Goal: Contribute content: Contribute content

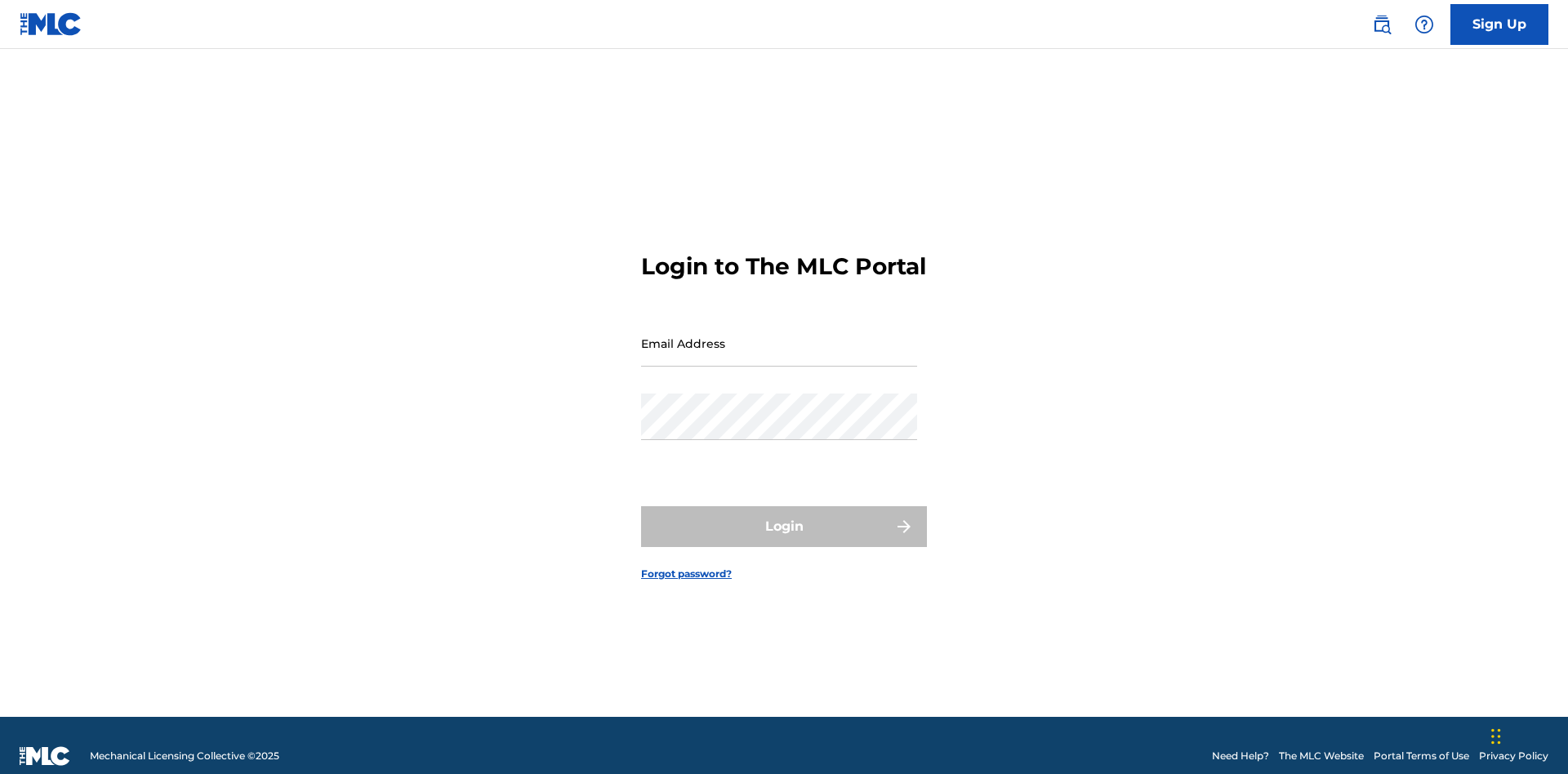
scroll to position [21, 0]
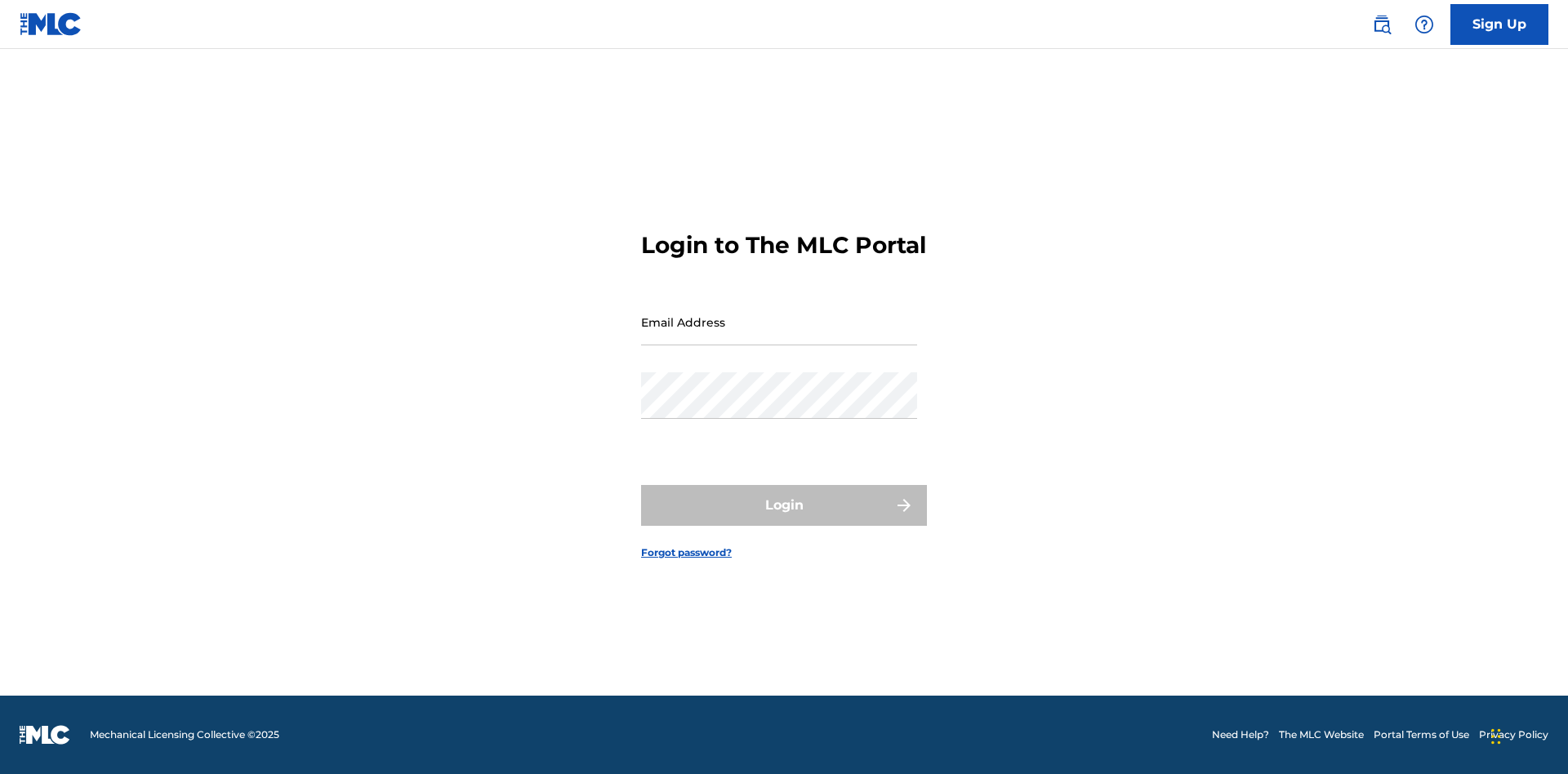
click at [779, 336] on input "Email Address" at bounding box center [779, 322] width 276 height 47
type input "[EMAIL_ADDRESS][DOMAIN_NAME]"
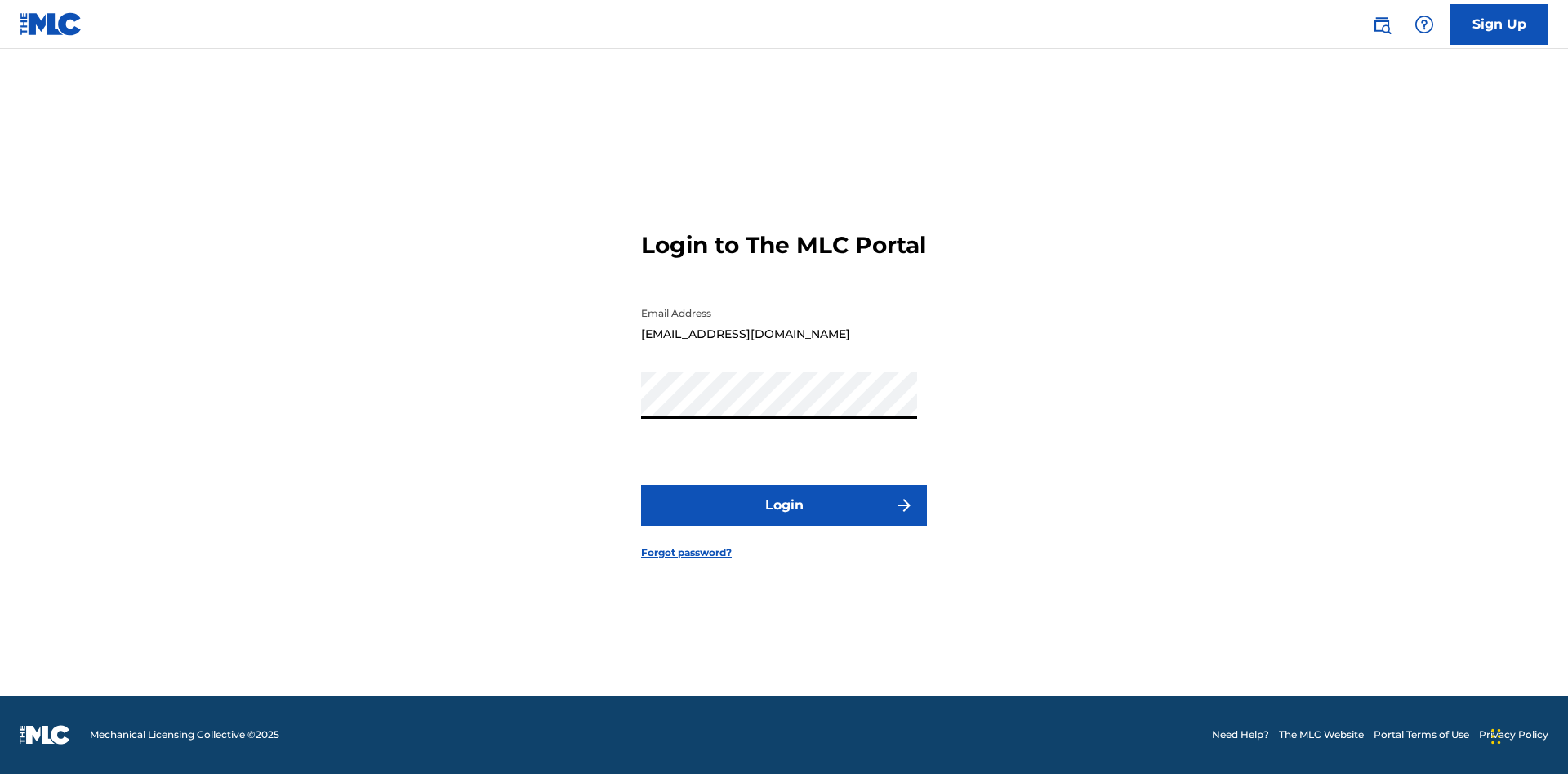
click at [784, 519] on button "Login" at bounding box center [784, 505] width 286 height 41
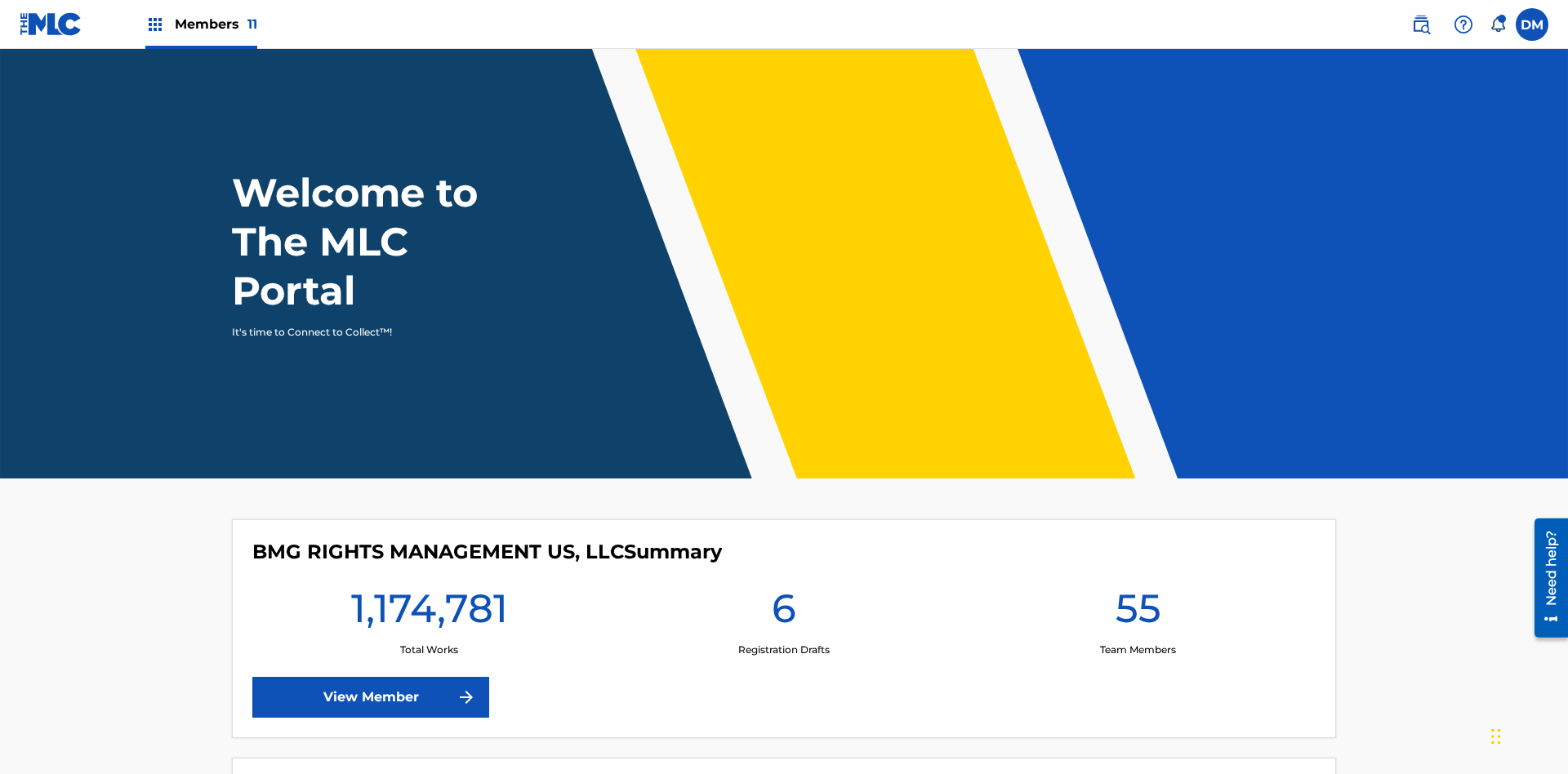
scroll to position [71, 0]
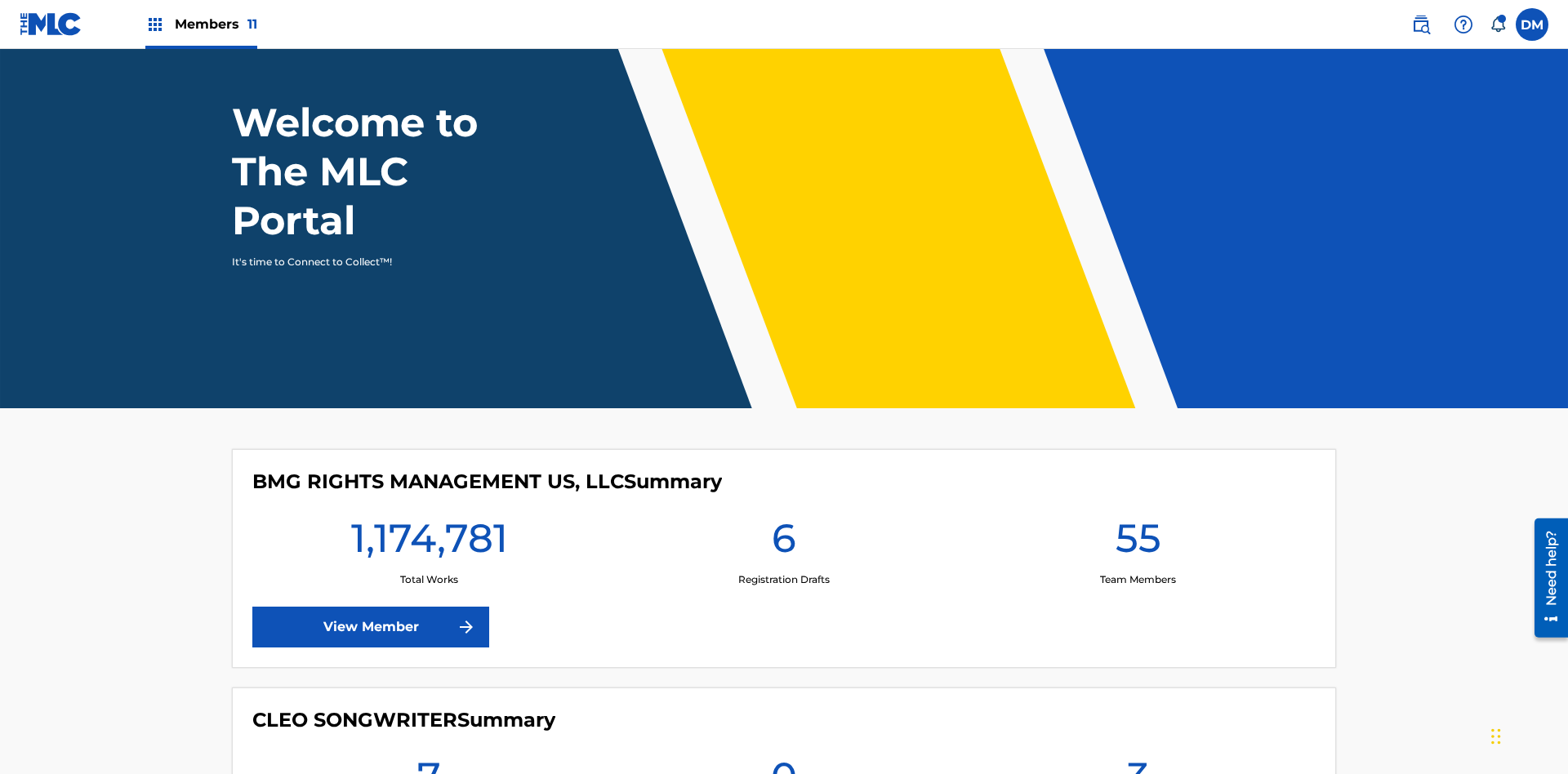
click at [201, 24] on span "Members 11" at bounding box center [217, 24] width 83 height 18
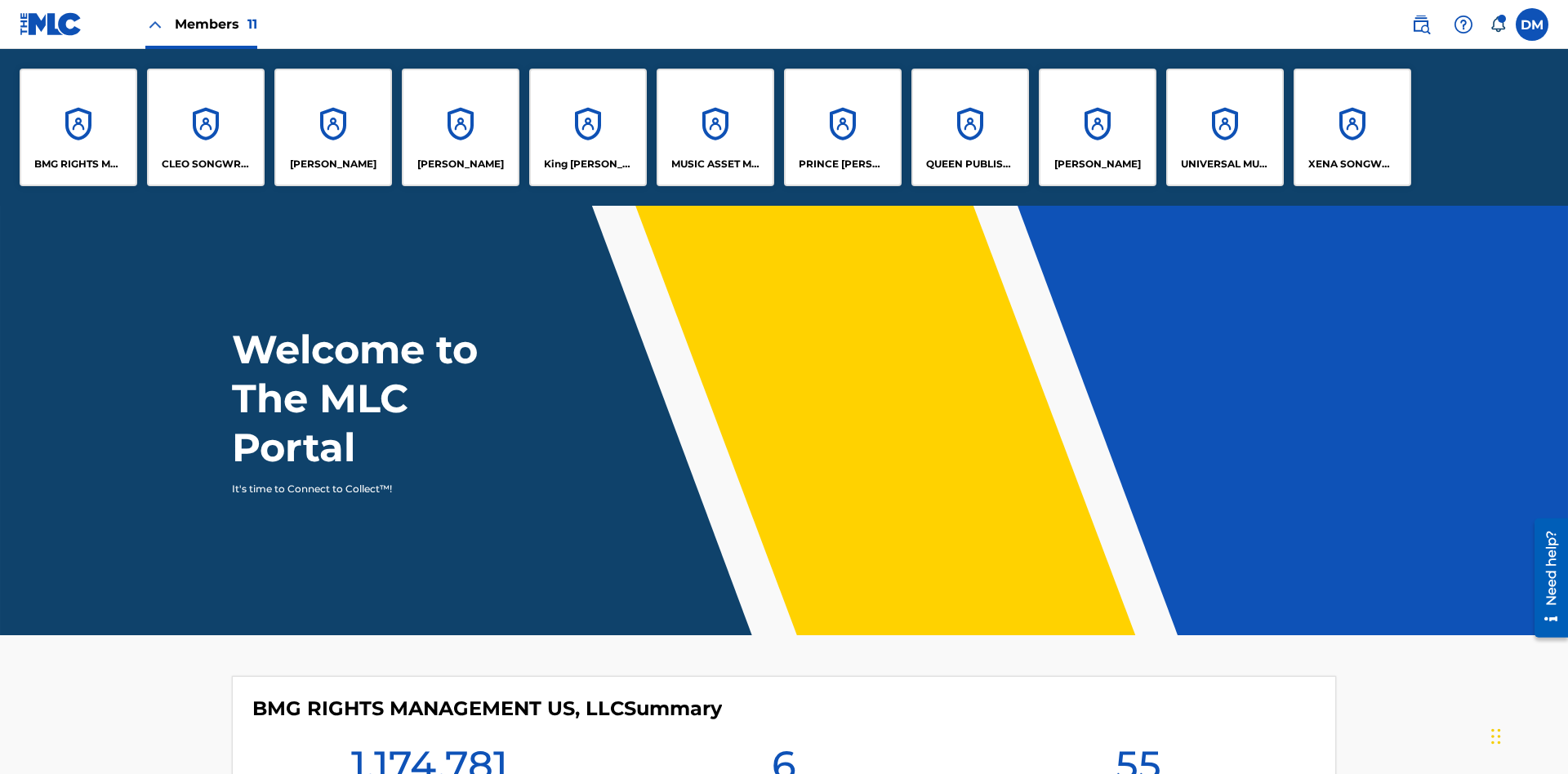
scroll to position [0, 0]
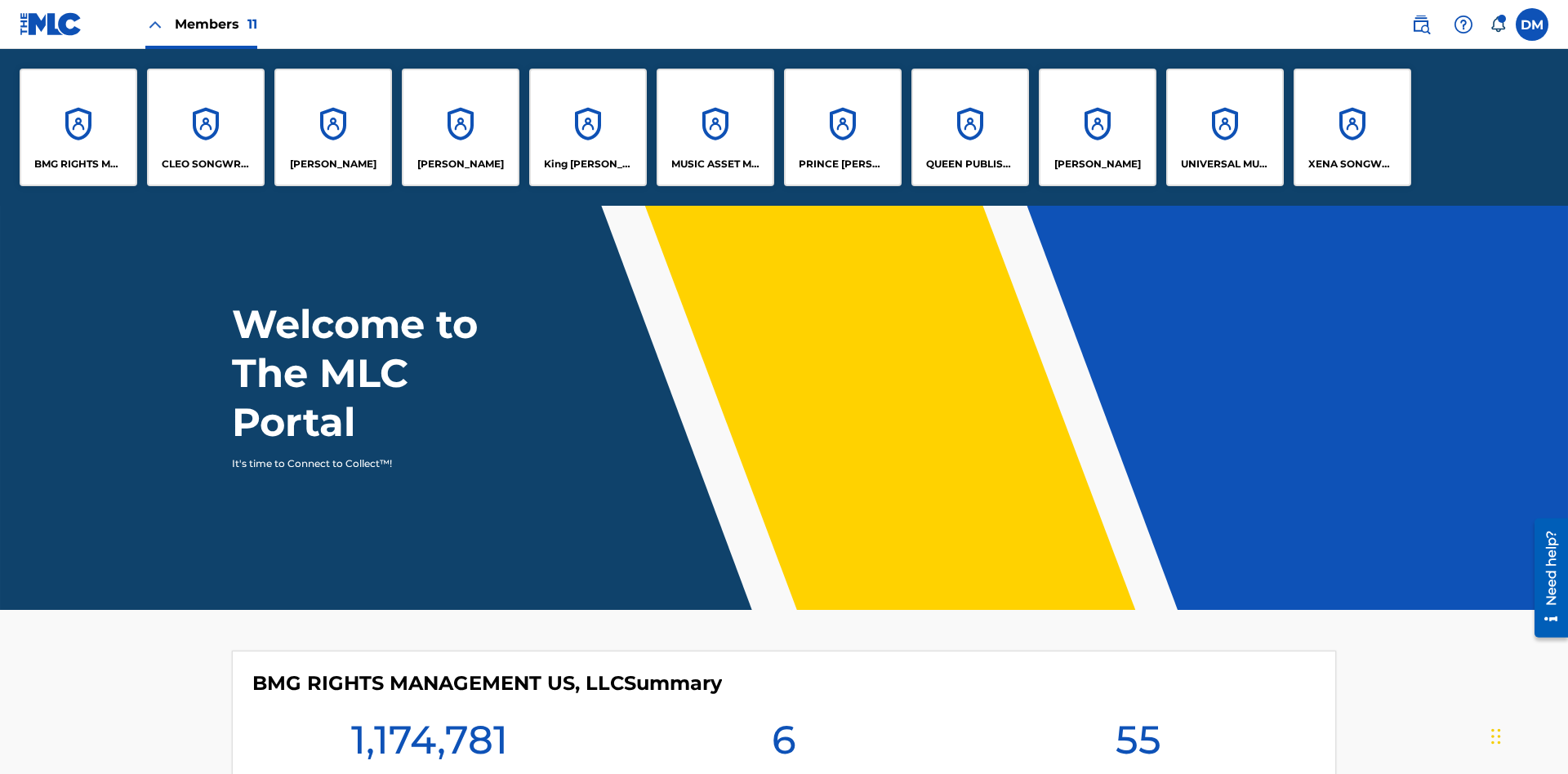
click at [1225, 164] on p "UNIVERSAL MUSIC PUB GROUP" at bounding box center [1225, 164] width 89 height 15
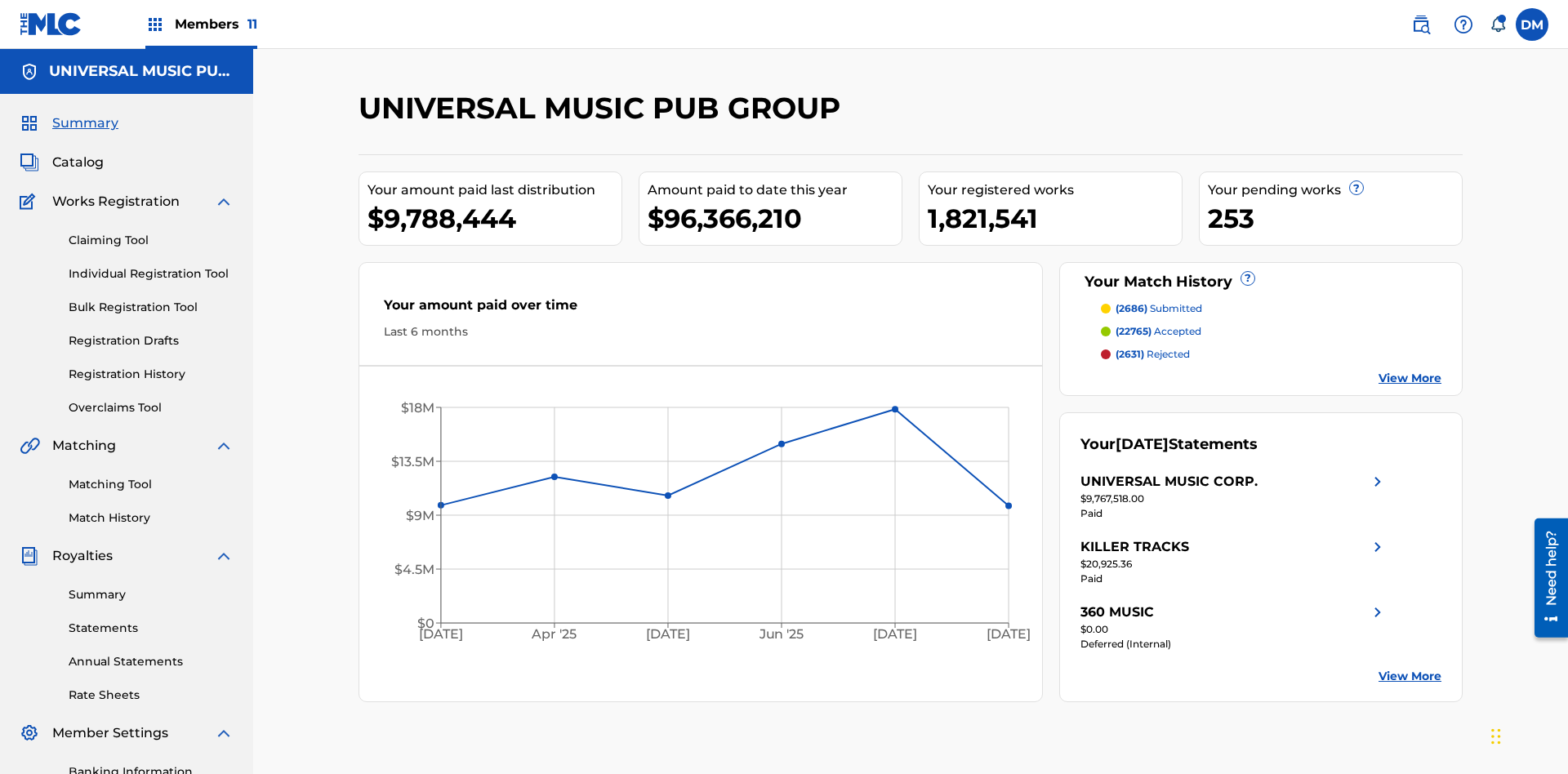
click at [151, 265] on link "Individual Registration Tool" at bounding box center [151, 273] width 165 height 17
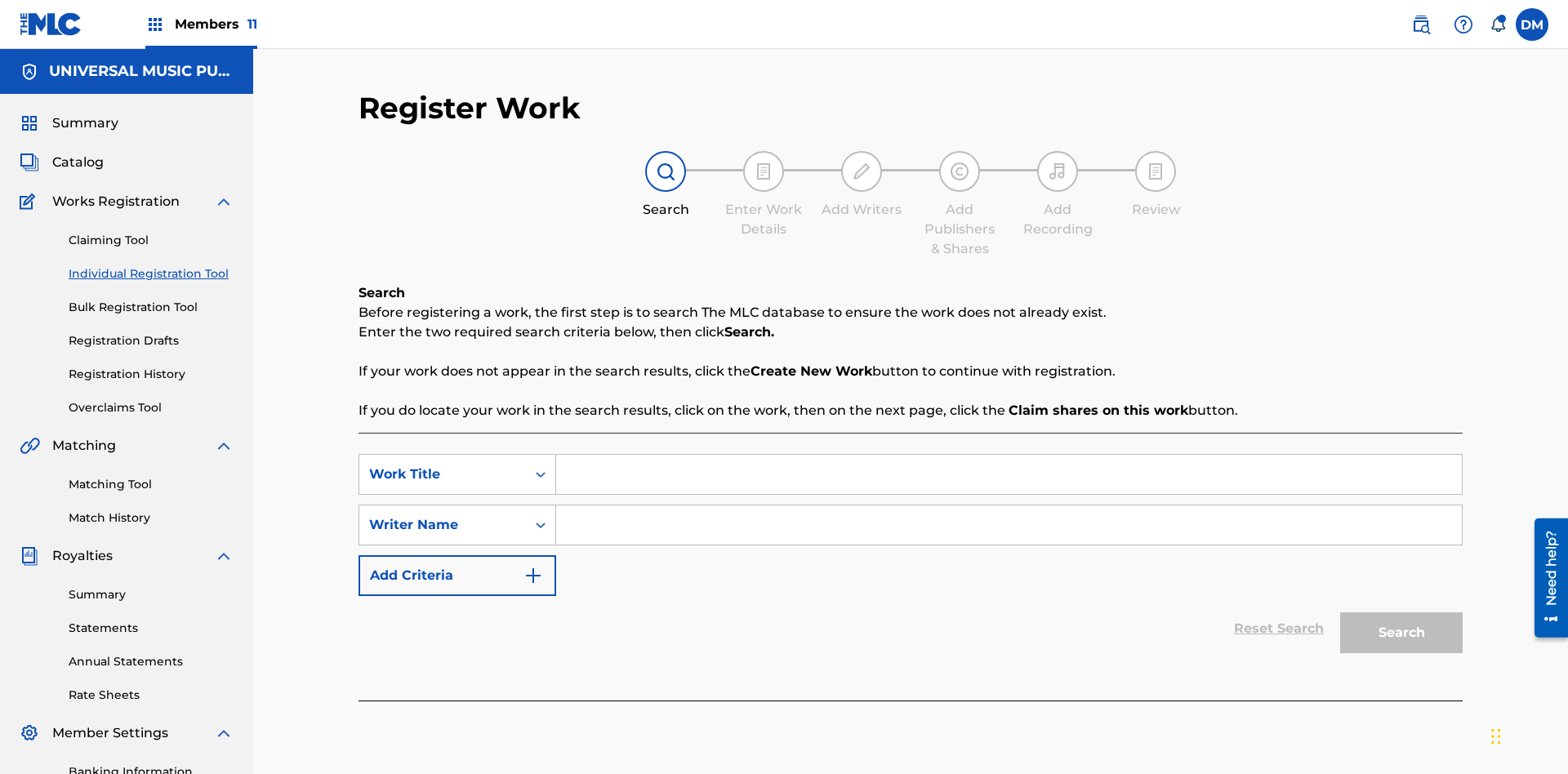
scroll to position [238, 0]
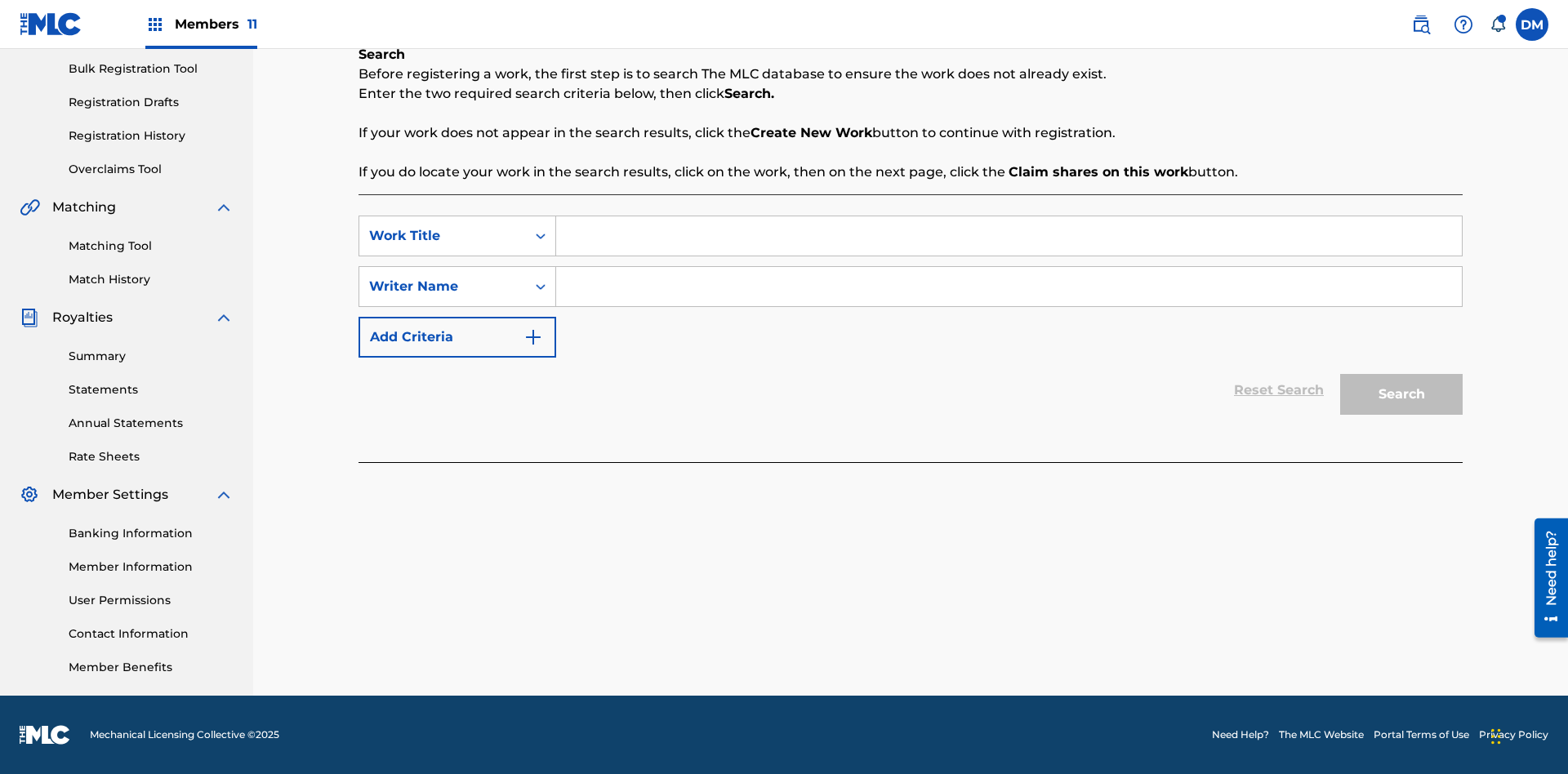
click at [1009, 236] on input "Search Form" at bounding box center [1008, 236] width 906 height 39
type input "Save At Recordings Page Prior To Adding Recordings"
click at [1009, 287] on input "Search Form" at bounding box center [1008, 286] width 906 height 39
type input "QWERTYUIOP"
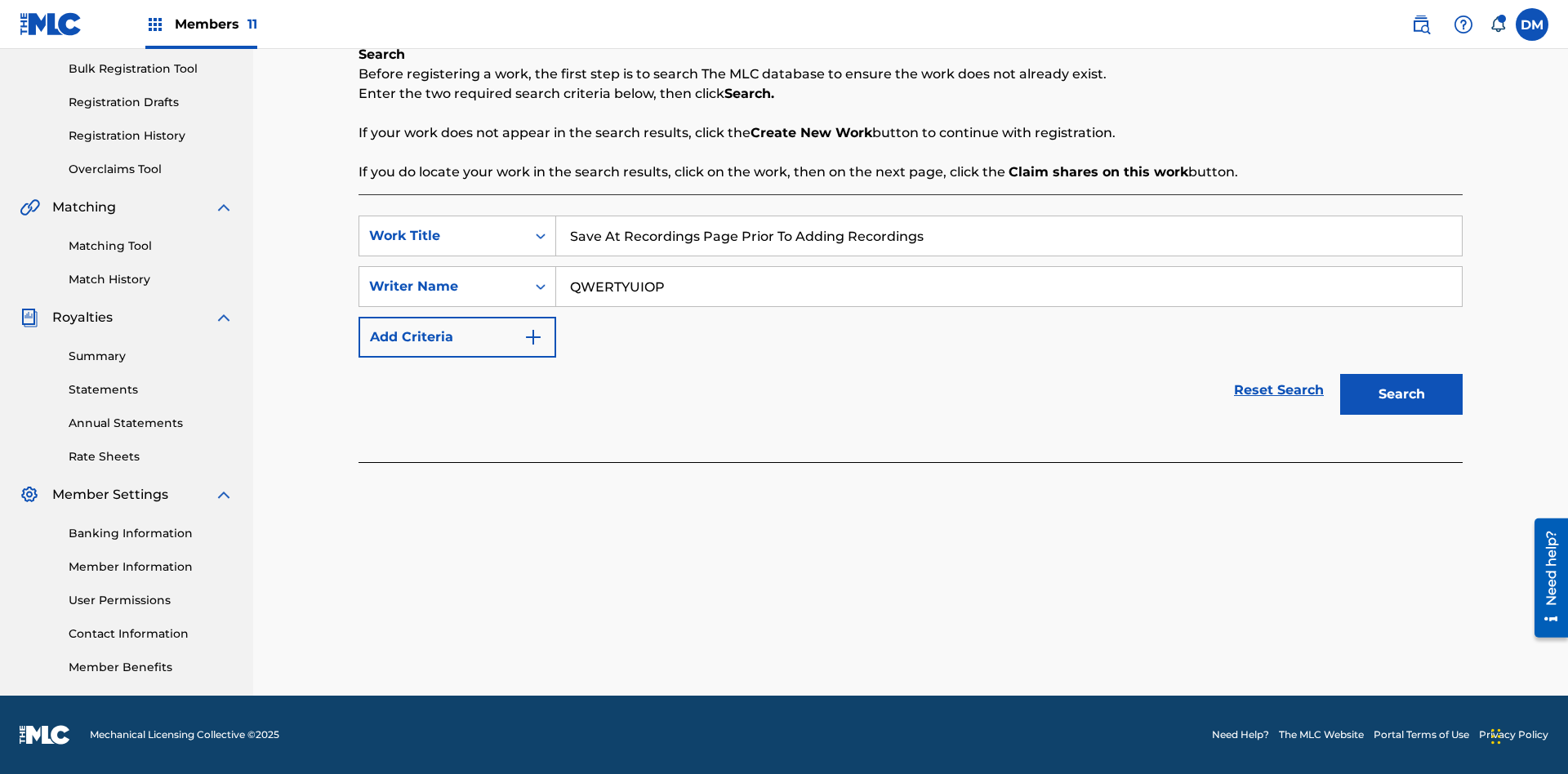
click at [1402, 394] on button "Search" at bounding box center [1402, 394] width 123 height 41
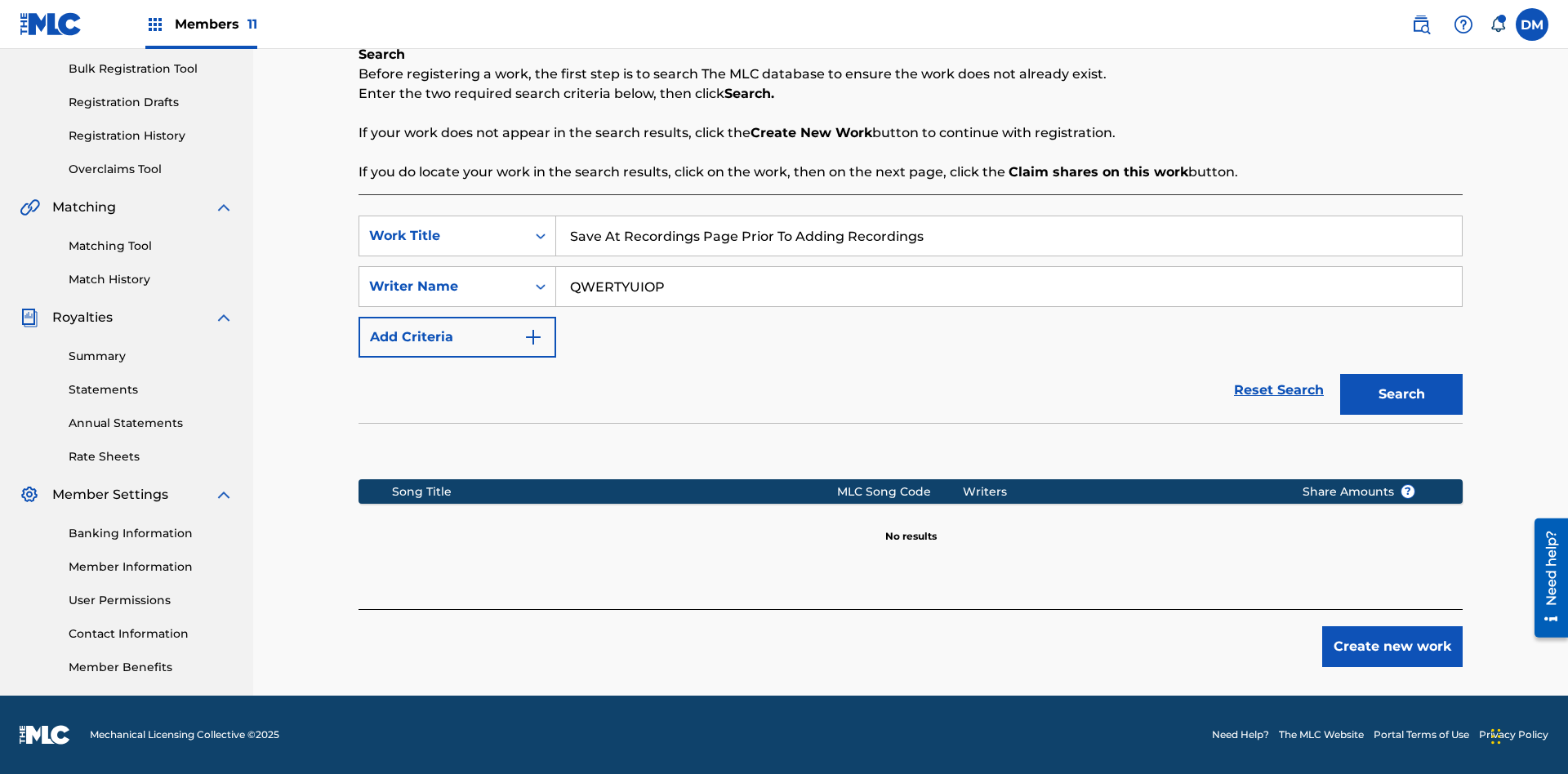
click at [1393, 647] on button "Create new work" at bounding box center [1392, 647] width 140 height 41
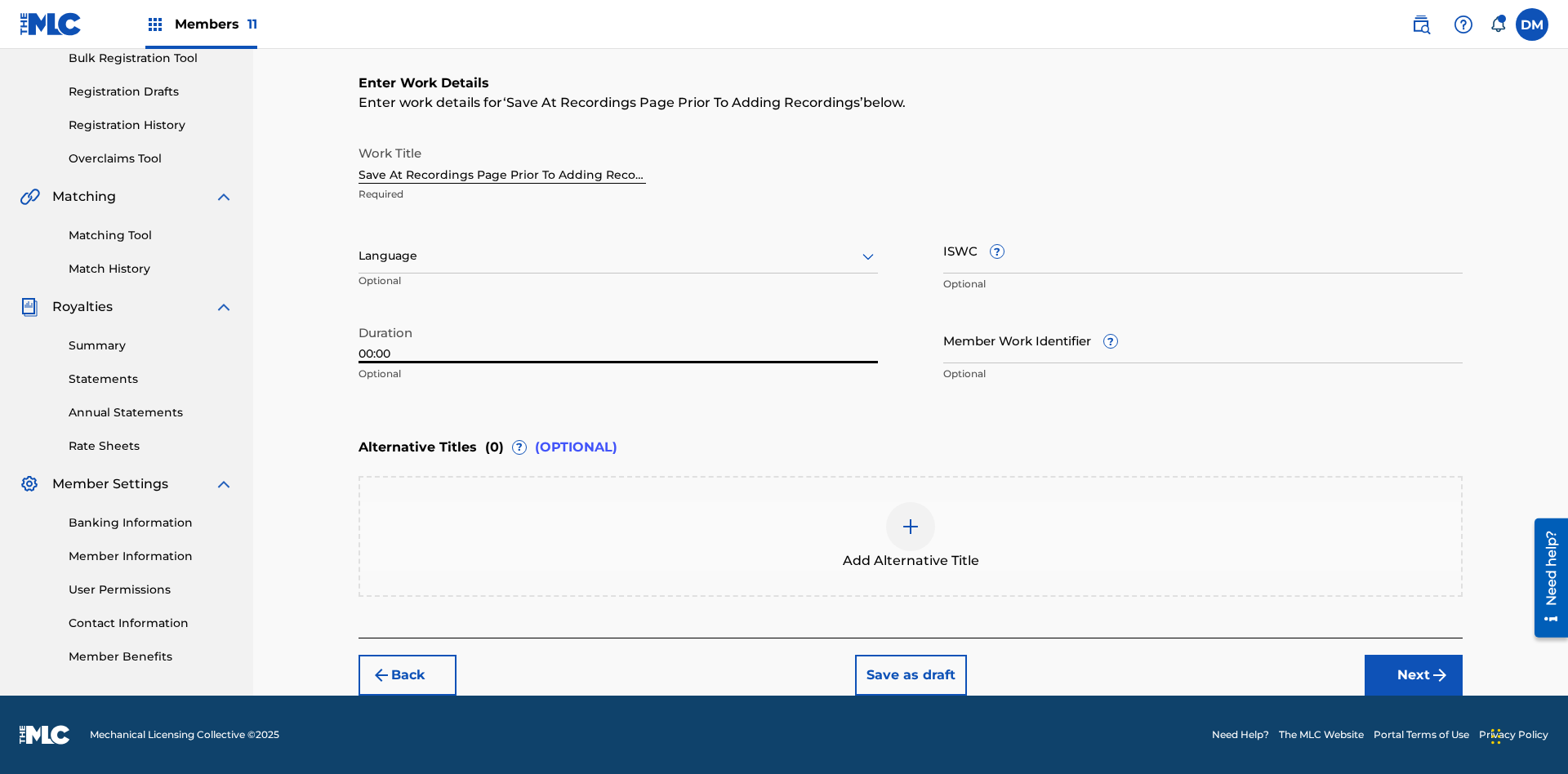
type input "00:00"
click at [868, 257] on icon at bounding box center [868, 256] width 19 height 19
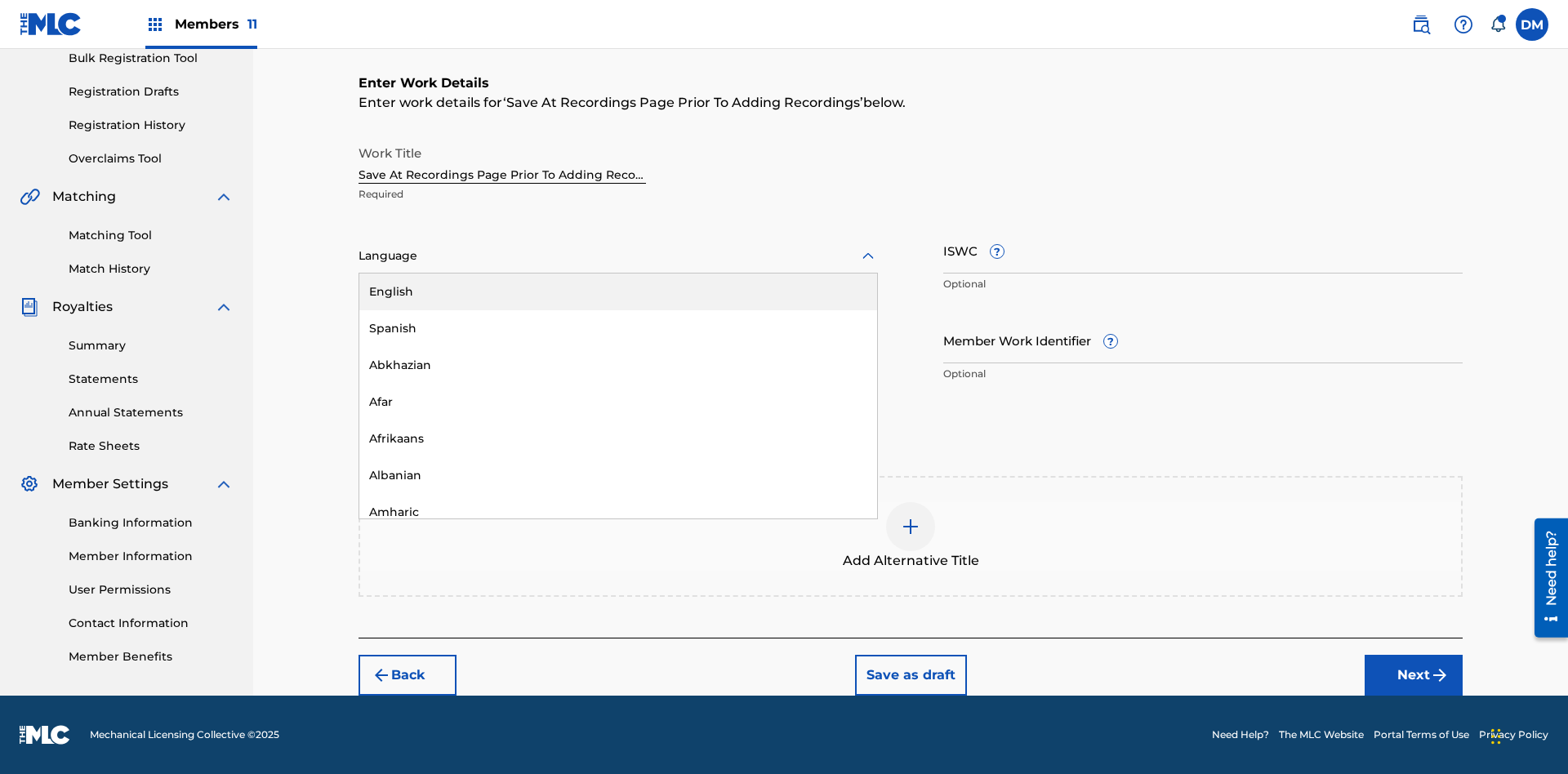
click at [618, 402] on div "Afar" at bounding box center [618, 402] width 517 height 37
click at [1203, 339] on input "Member Work Identifier ?" at bounding box center [1203, 339] width 519 height 47
type input "[PHONE_NUMBER]"
click at [1203, 249] on input "ISWC ?" at bounding box center [1203, 250] width 519 height 47
type input "T-123.456.789-4"
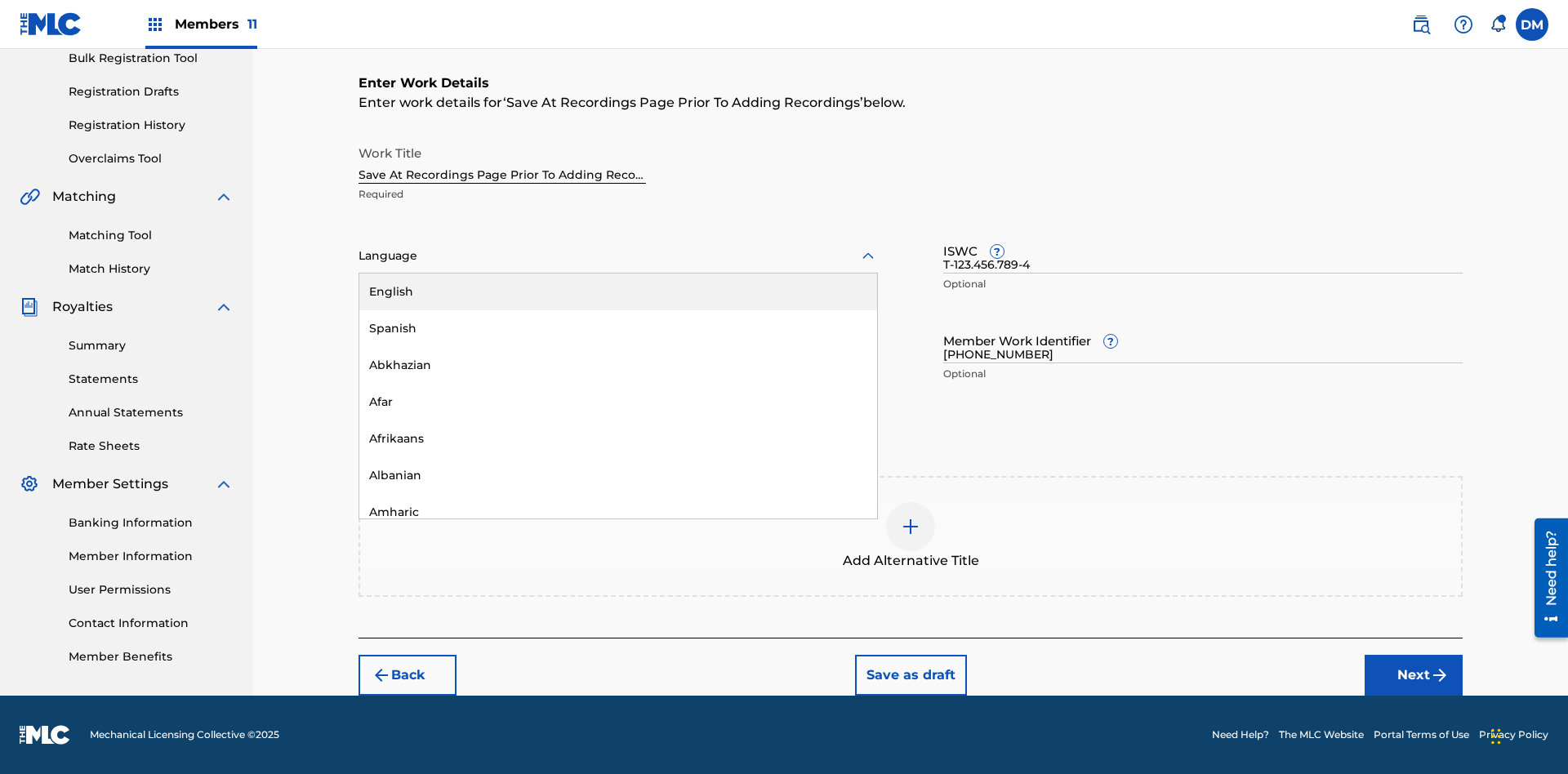
click at [911, 536] on img at bounding box center [910, 526] width 19 height 19
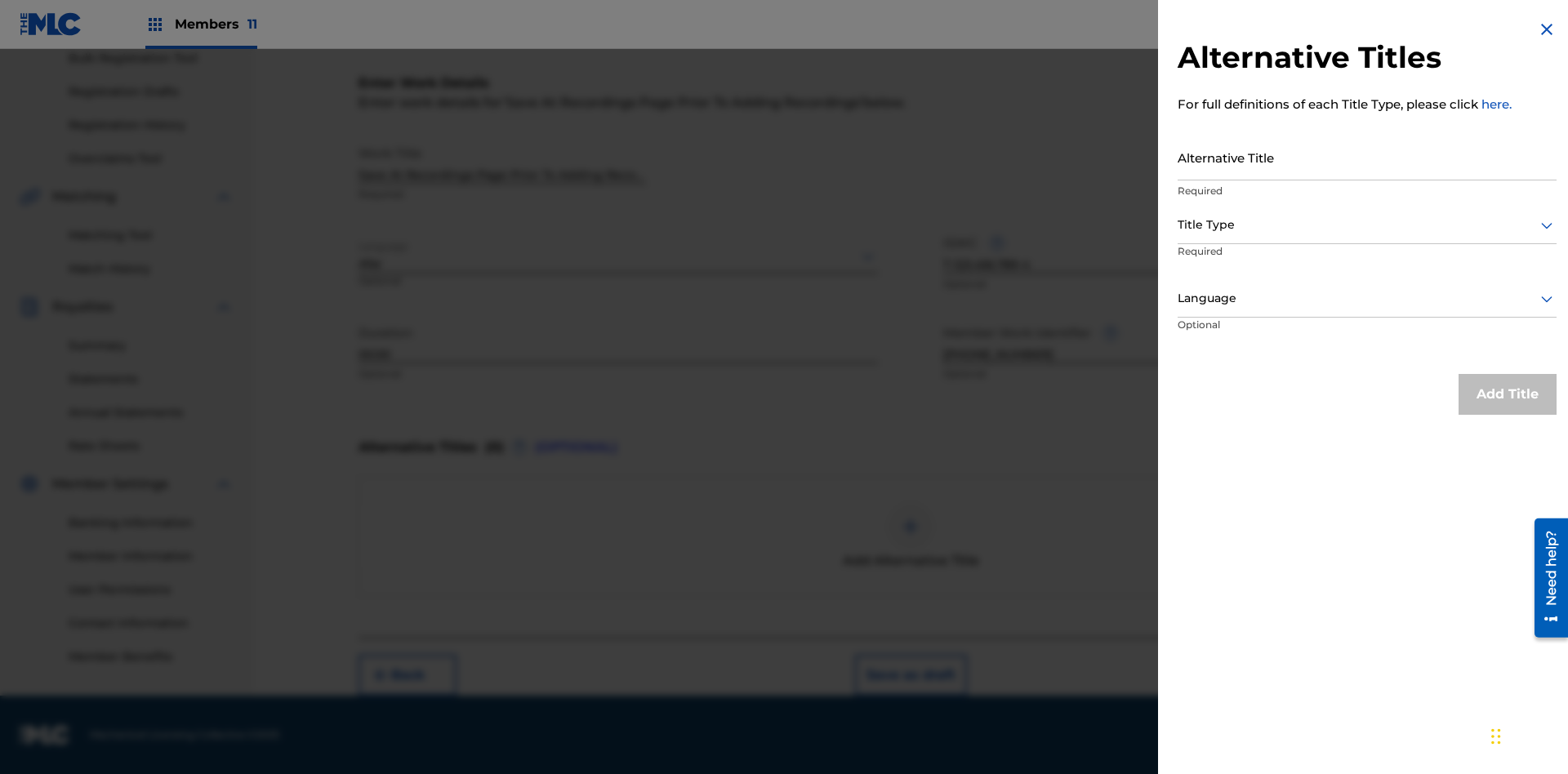
click at [1367, 157] on input "Alternative Title" at bounding box center [1367, 157] width 379 height 47
type input "Alt Title"
click at [1367, 225] on div at bounding box center [1367, 225] width 379 height 20
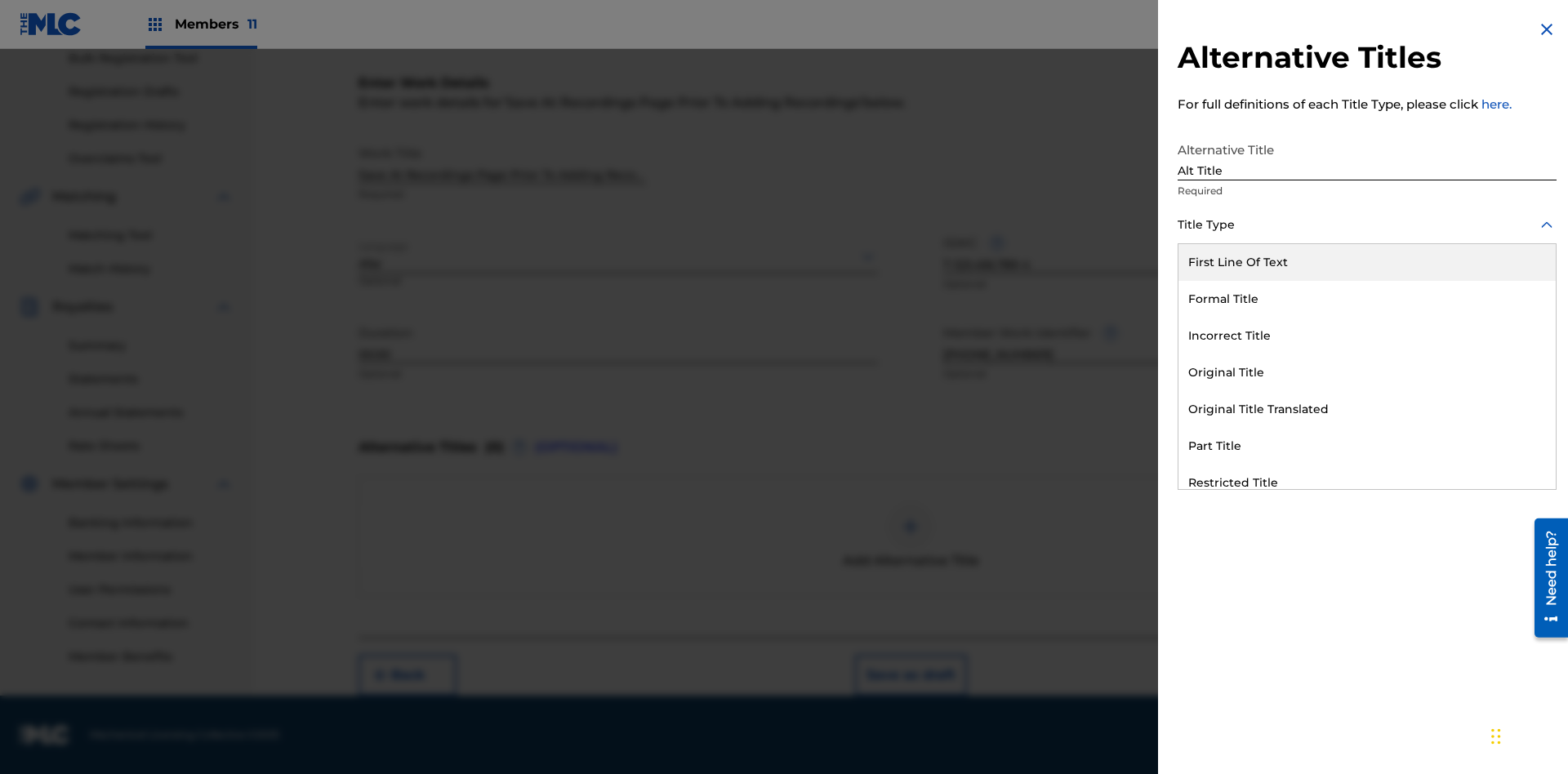
click at [1367, 372] on div "Original Title" at bounding box center [1367, 372] width 377 height 37
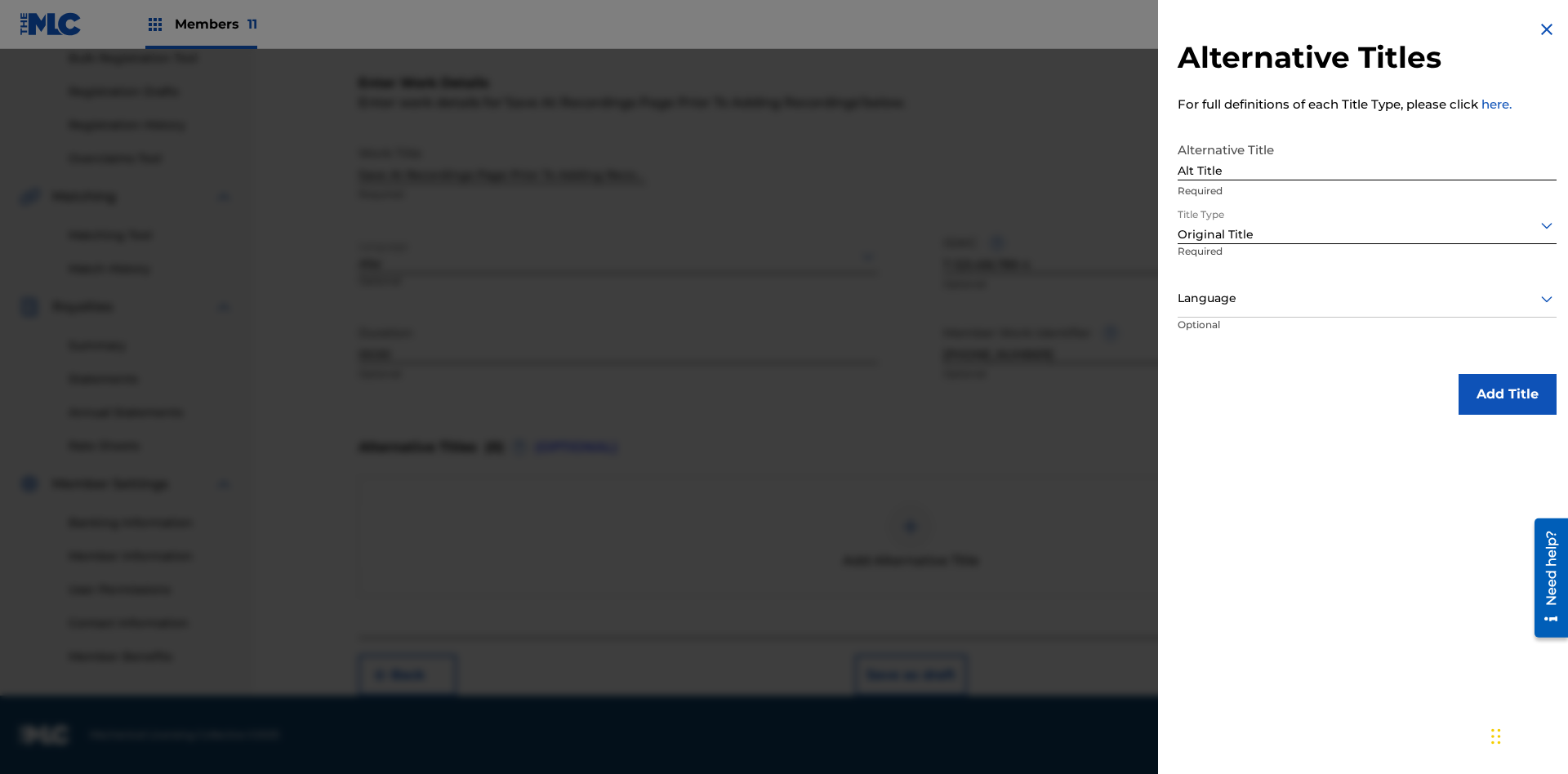
click at [1367, 298] on div at bounding box center [1367, 298] width 379 height 20
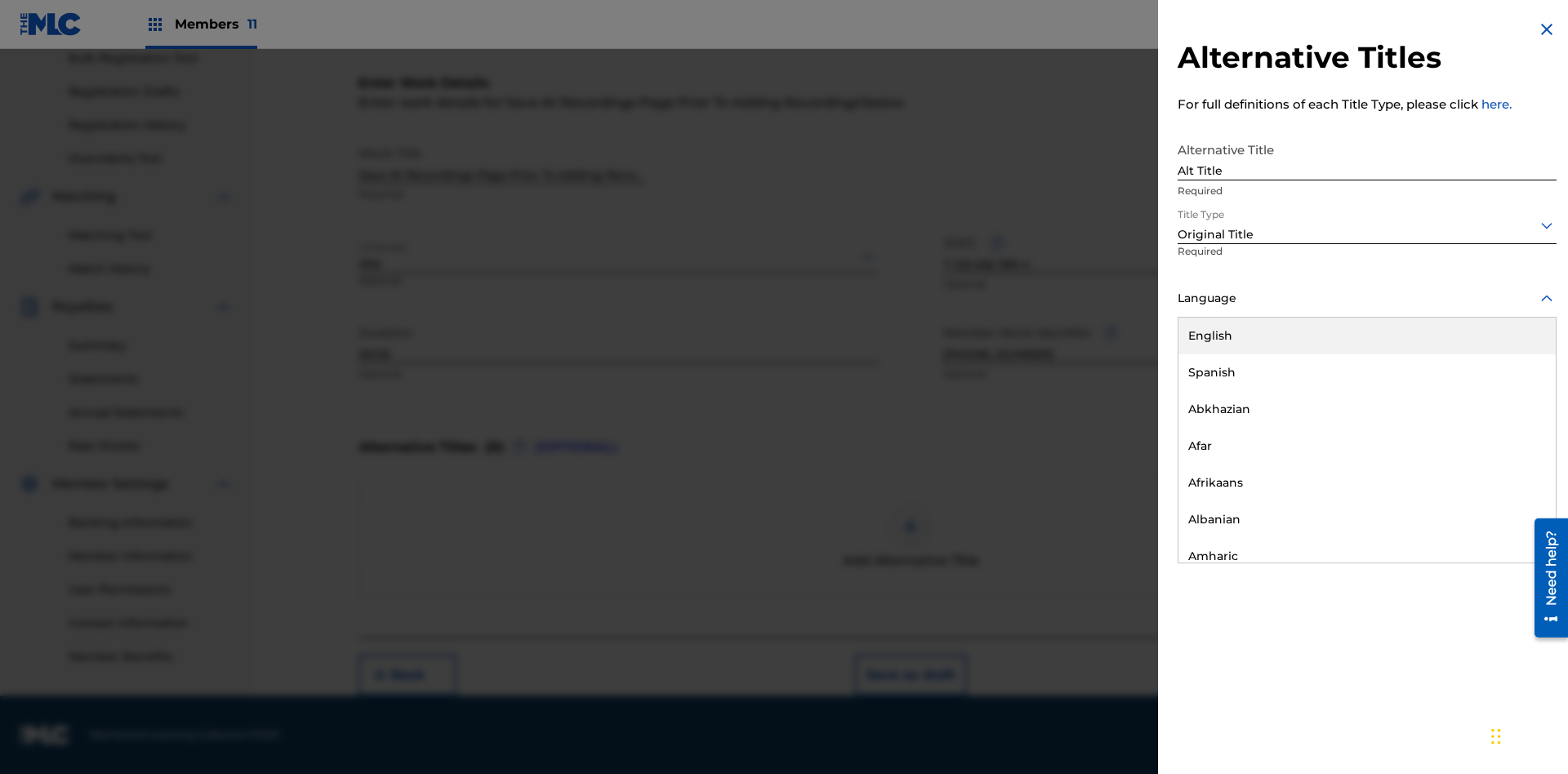
click at [1508, 393] on button "Add Title" at bounding box center [1507, 394] width 98 height 41
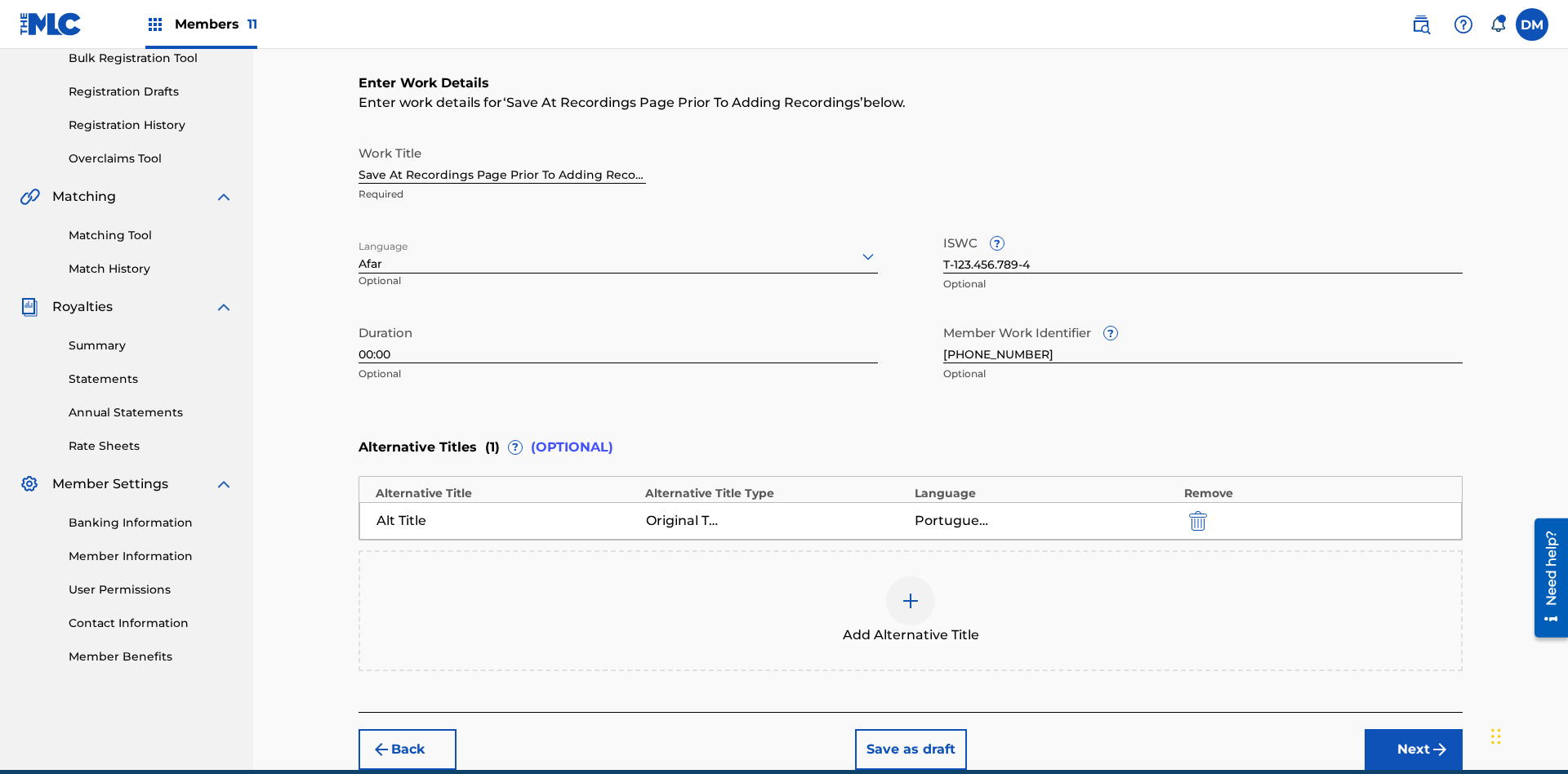
click at [1414, 729] on button "Next" at bounding box center [1414, 749] width 98 height 41
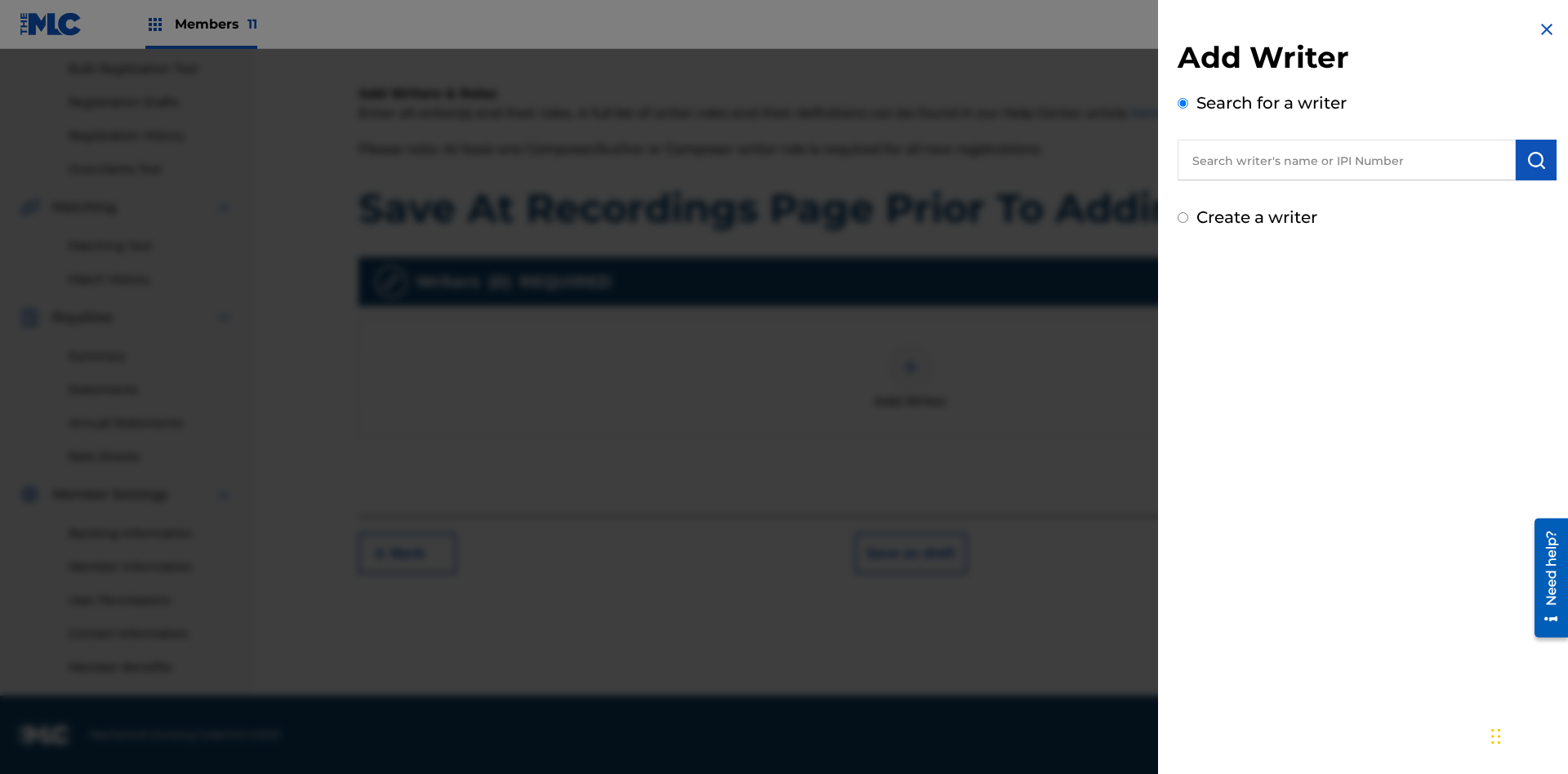
click at [1347, 160] on input "text" at bounding box center [1347, 160] width 339 height 41
type input "[PERSON_NAME]"
click at [1537, 160] on img "submit" at bounding box center [1536, 160] width 19 height 19
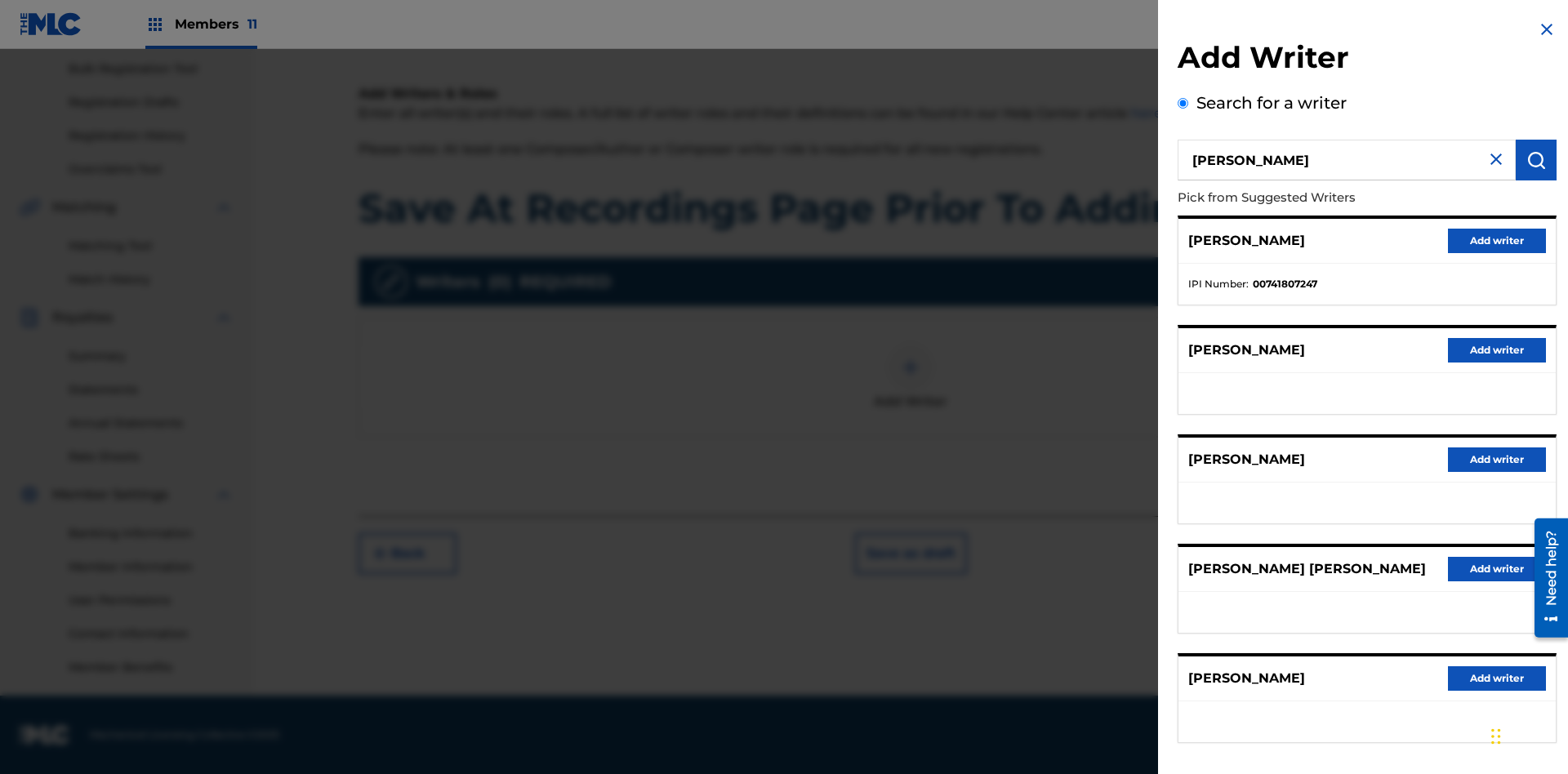
click at [1497, 240] on button "Add writer" at bounding box center [1497, 240] width 98 height 25
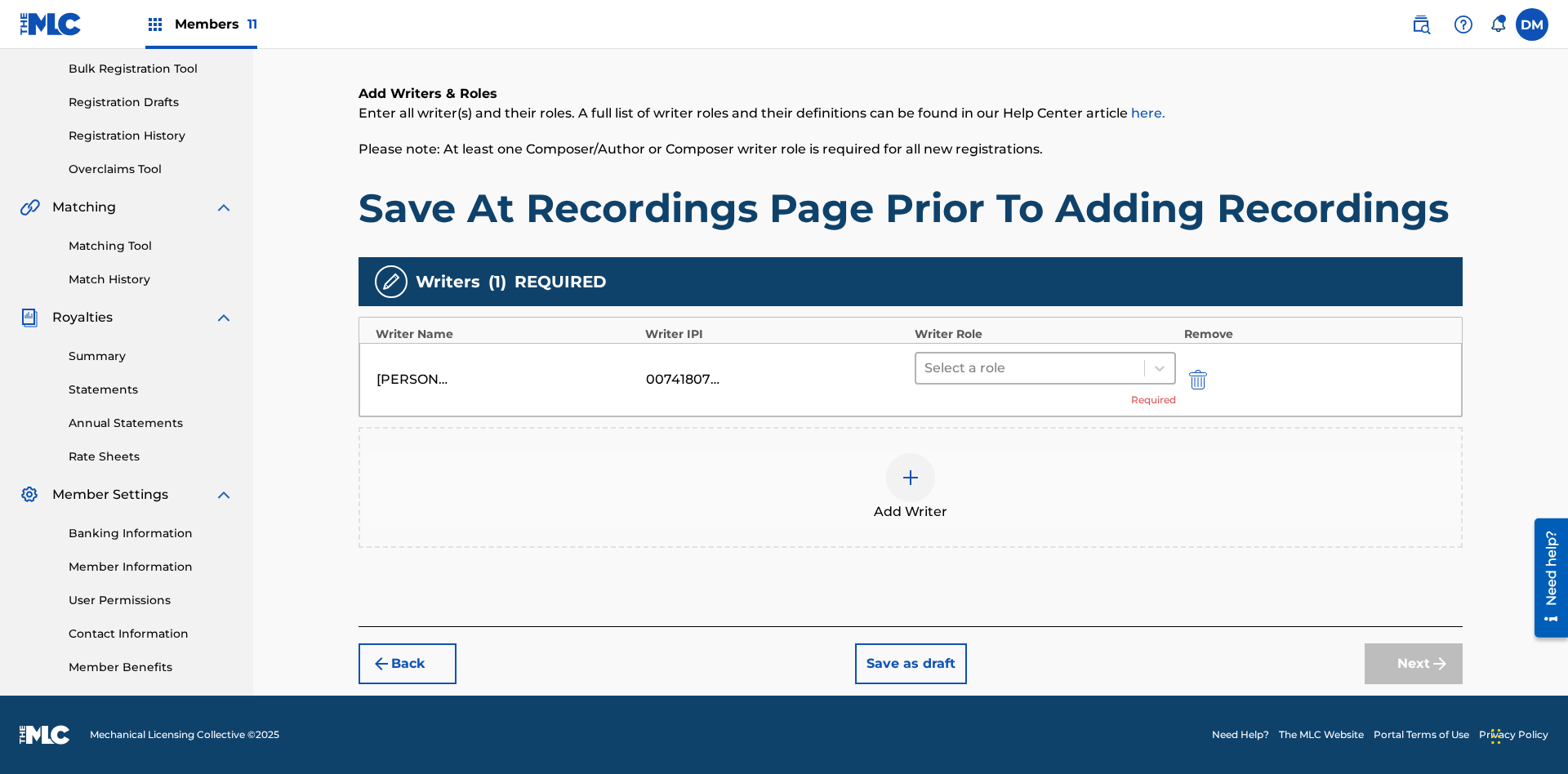
click at [927, 368] on input "text" at bounding box center [927, 368] width 4 height 19
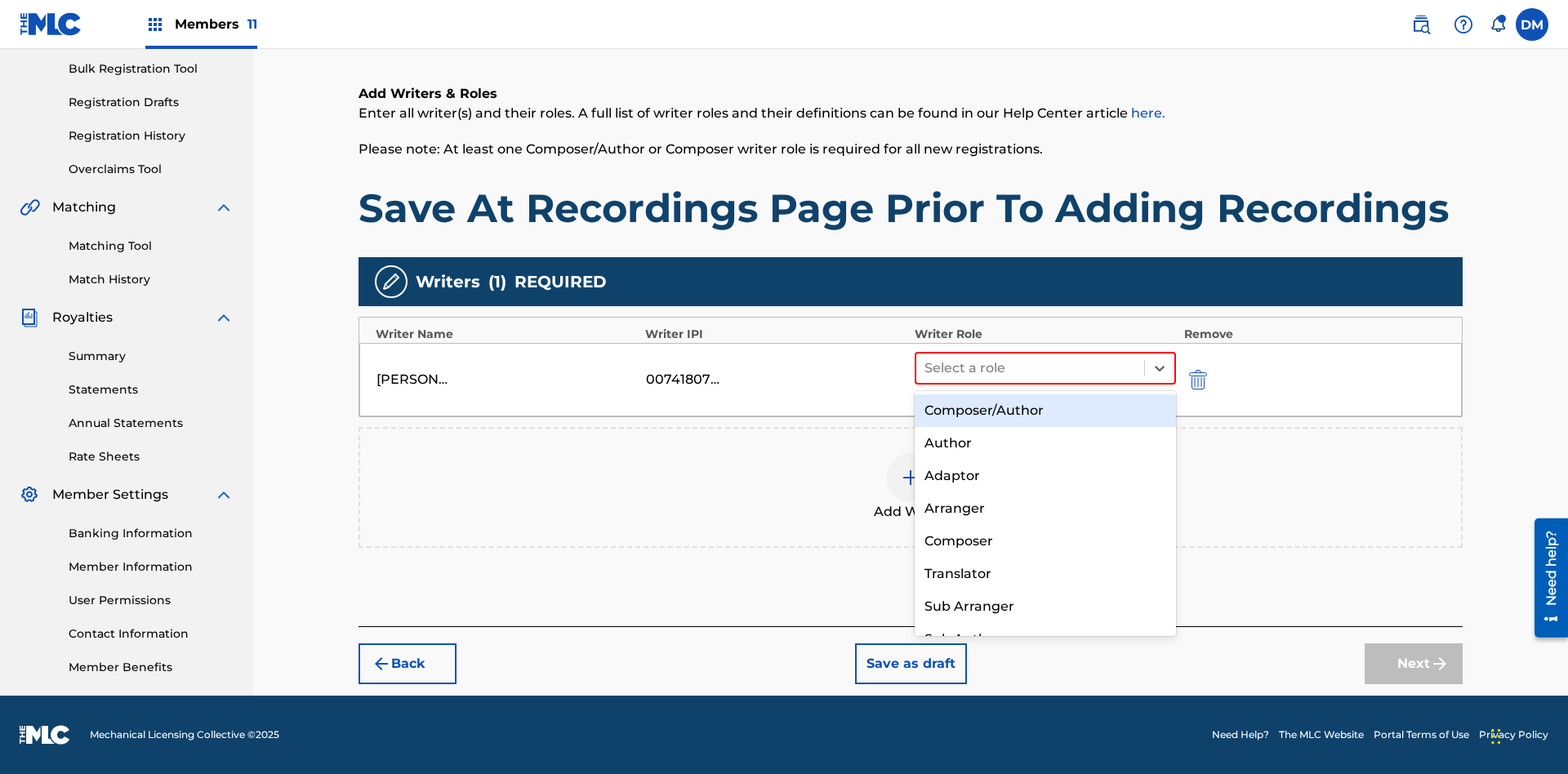
click at [1045, 540] on div "Composer" at bounding box center [1045, 541] width 261 height 33
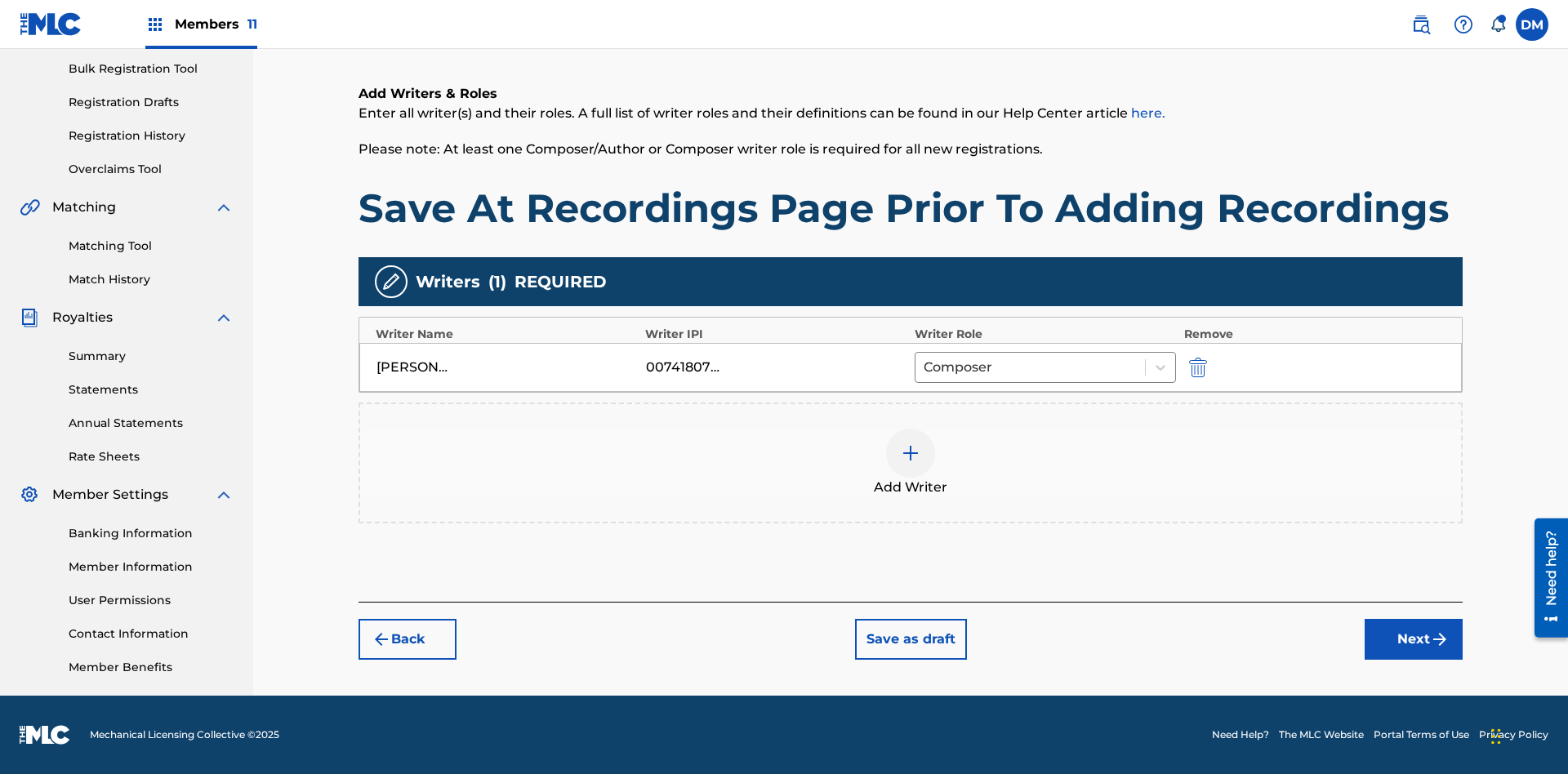
click at [1414, 639] on button "Next" at bounding box center [1414, 639] width 98 height 41
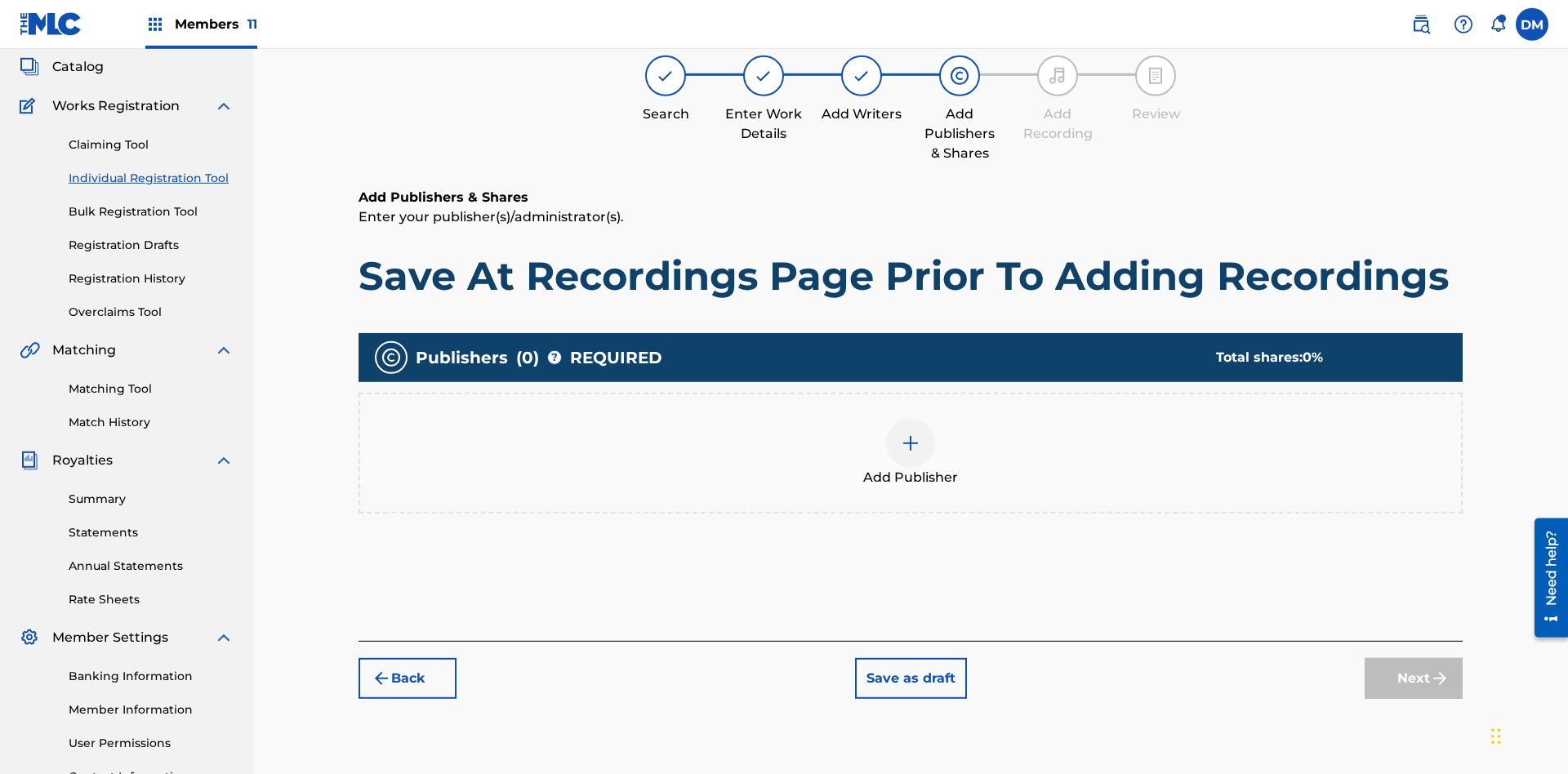
scroll to position [79, 0]
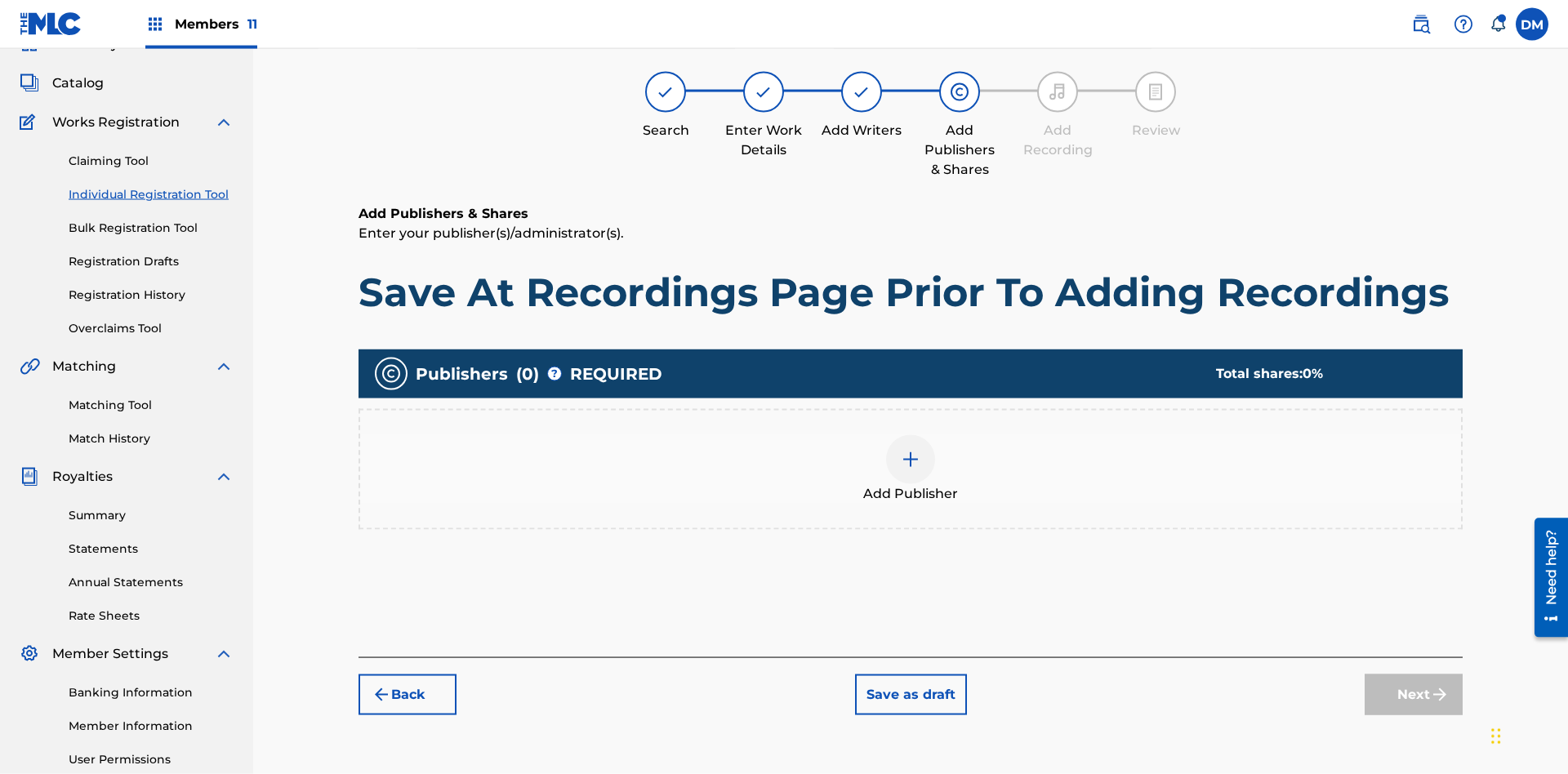
click at [911, 450] on img at bounding box center [910, 459] width 19 height 19
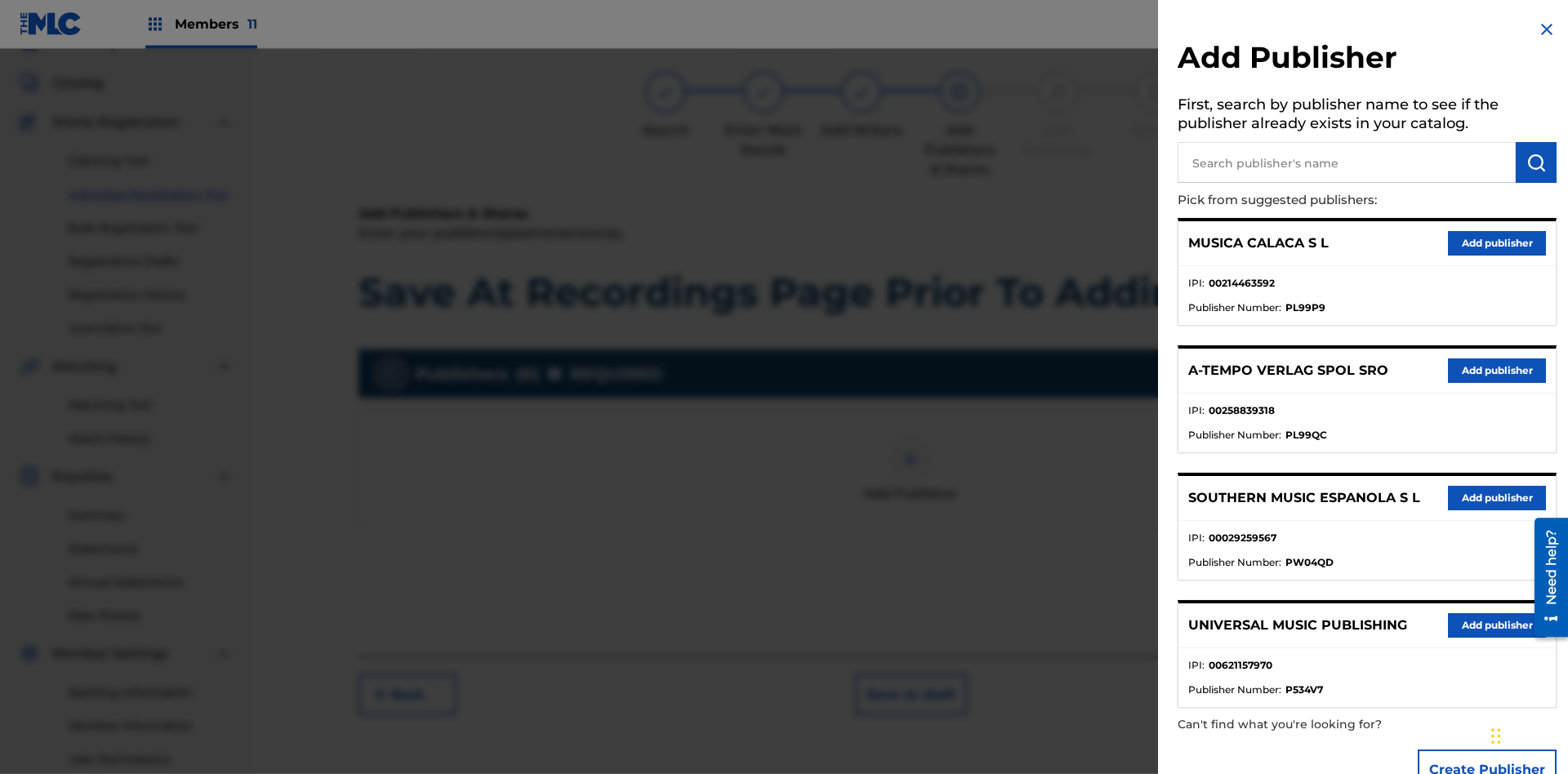
click at [1347, 162] on input "text" at bounding box center [1347, 162] width 339 height 41
type input "Test2025.08.25.04.37.12"
click at [1537, 162] on img "submit" at bounding box center [1536, 161] width 19 height 19
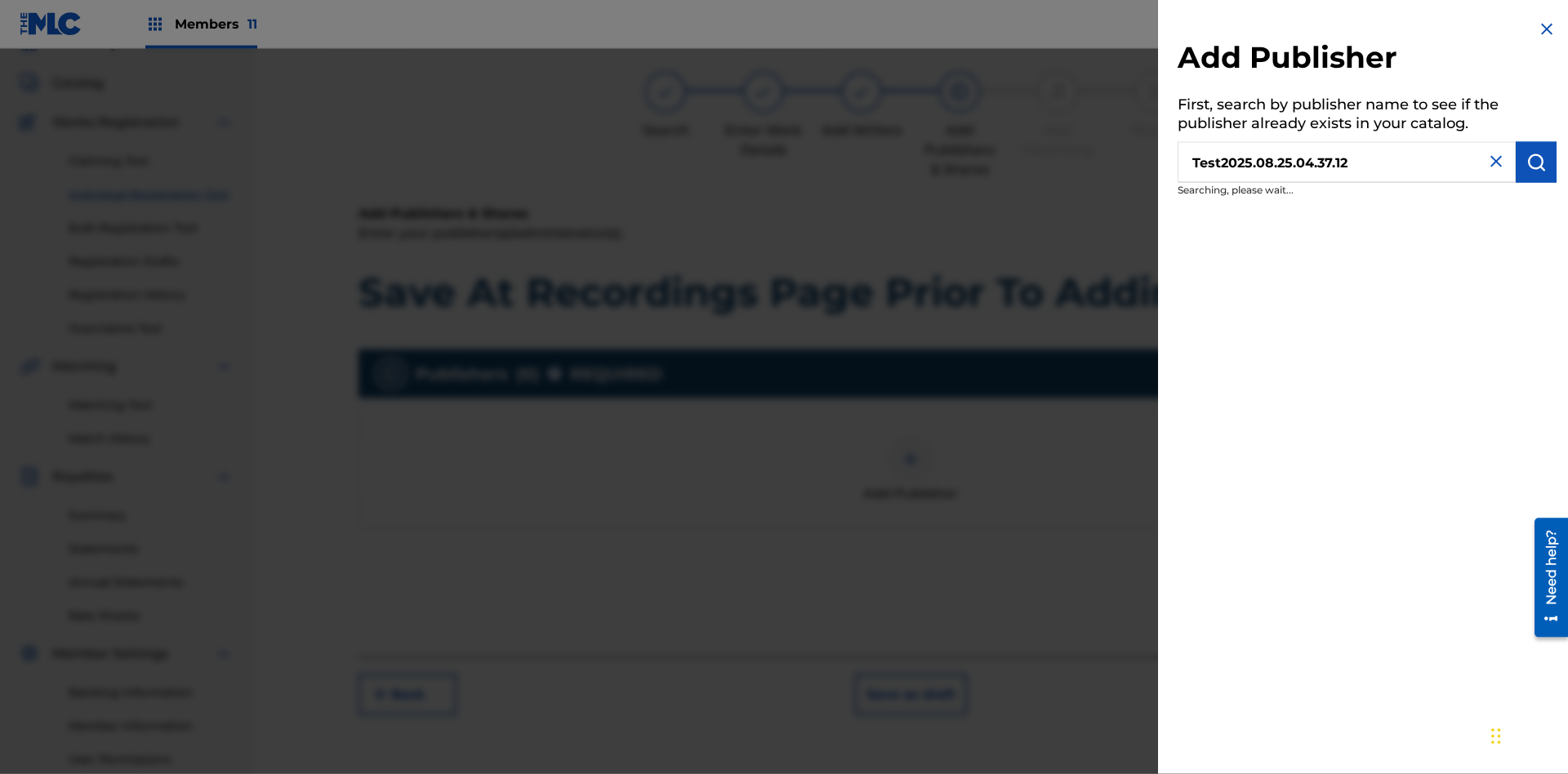
scroll to position [238, 0]
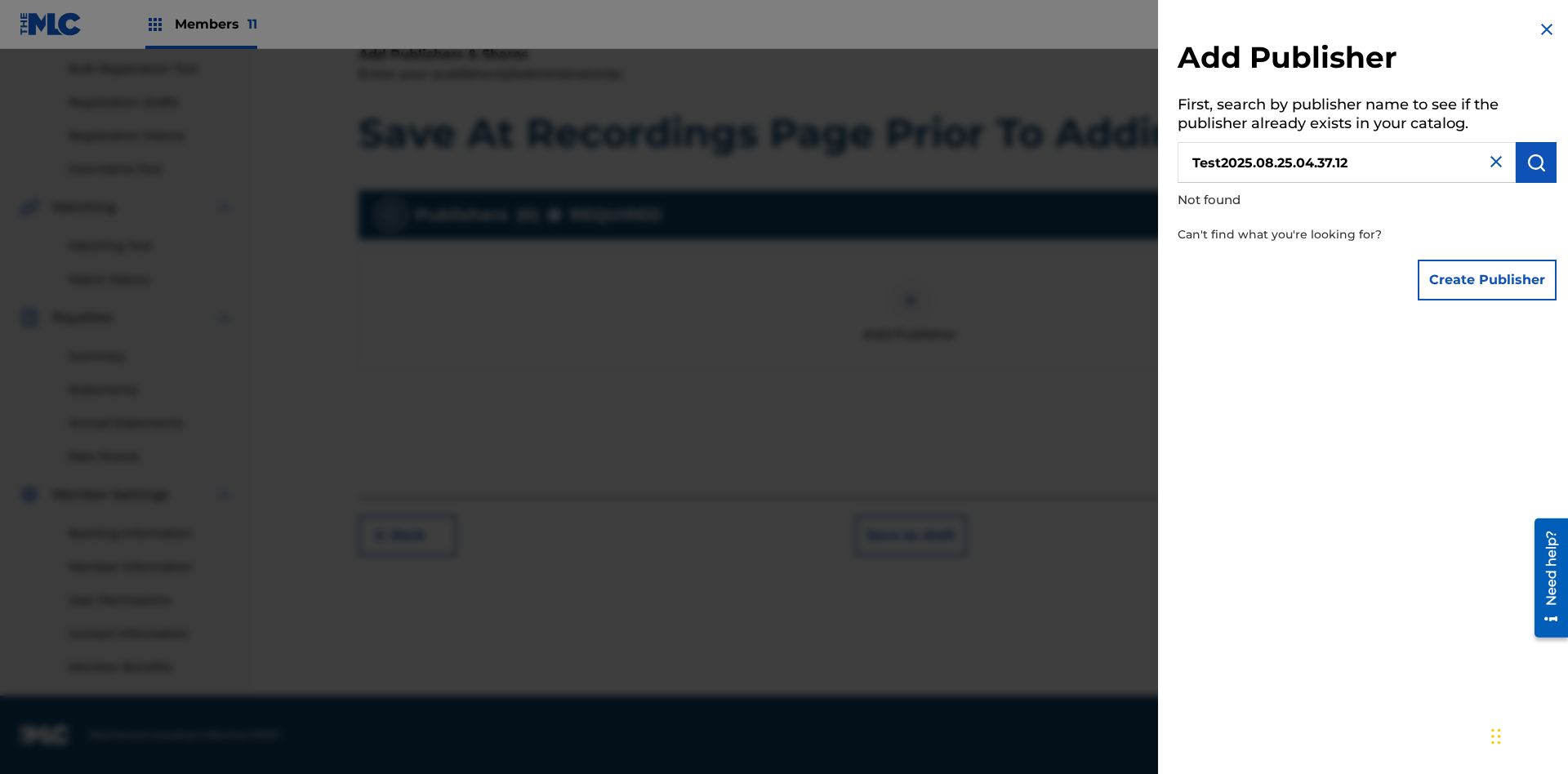
click at [1488, 279] on button "Create Publisher" at bounding box center [1487, 280] width 139 height 41
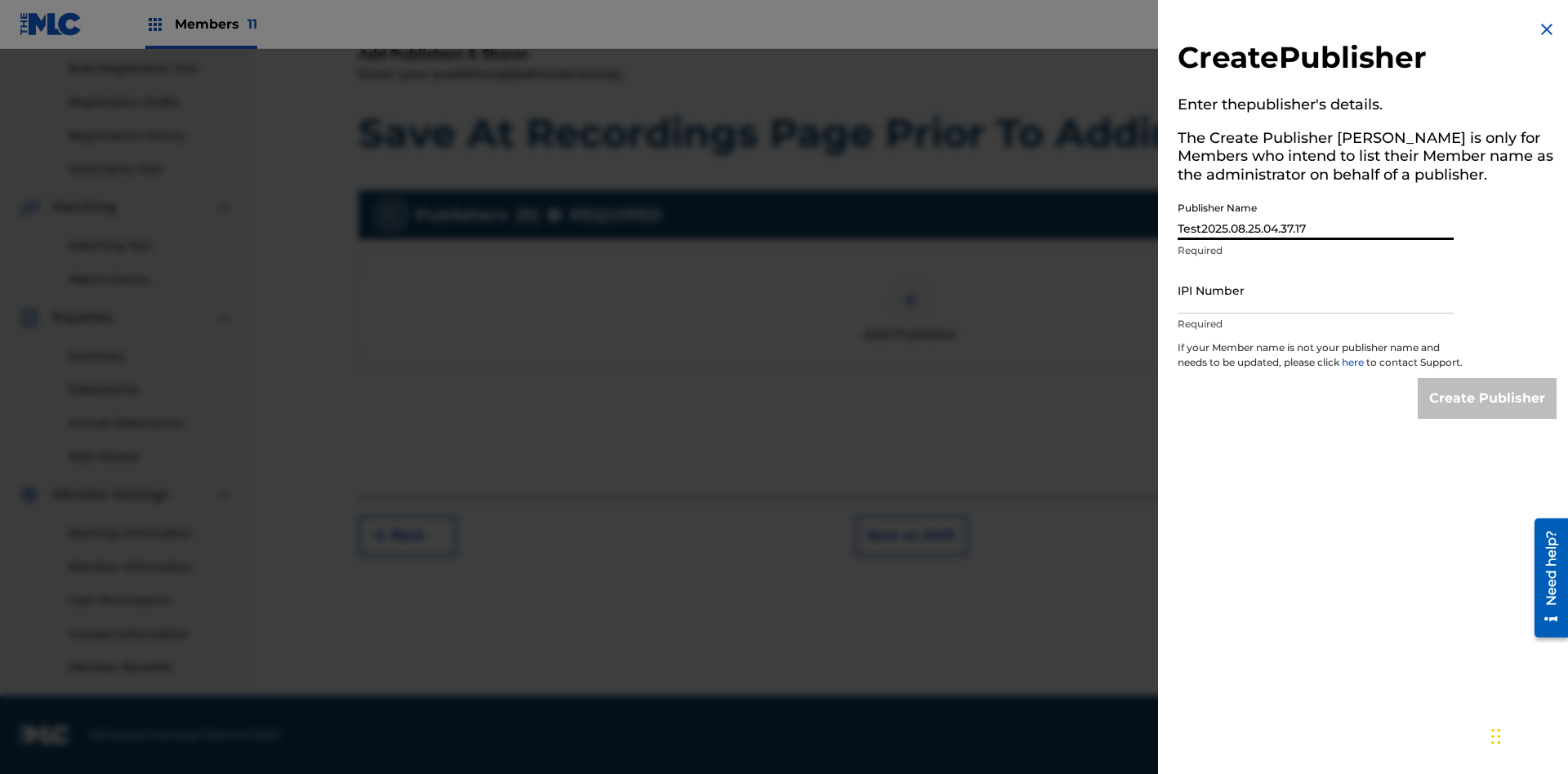
click at [1316, 290] on input "IPI Number" at bounding box center [1316, 290] width 276 height 47
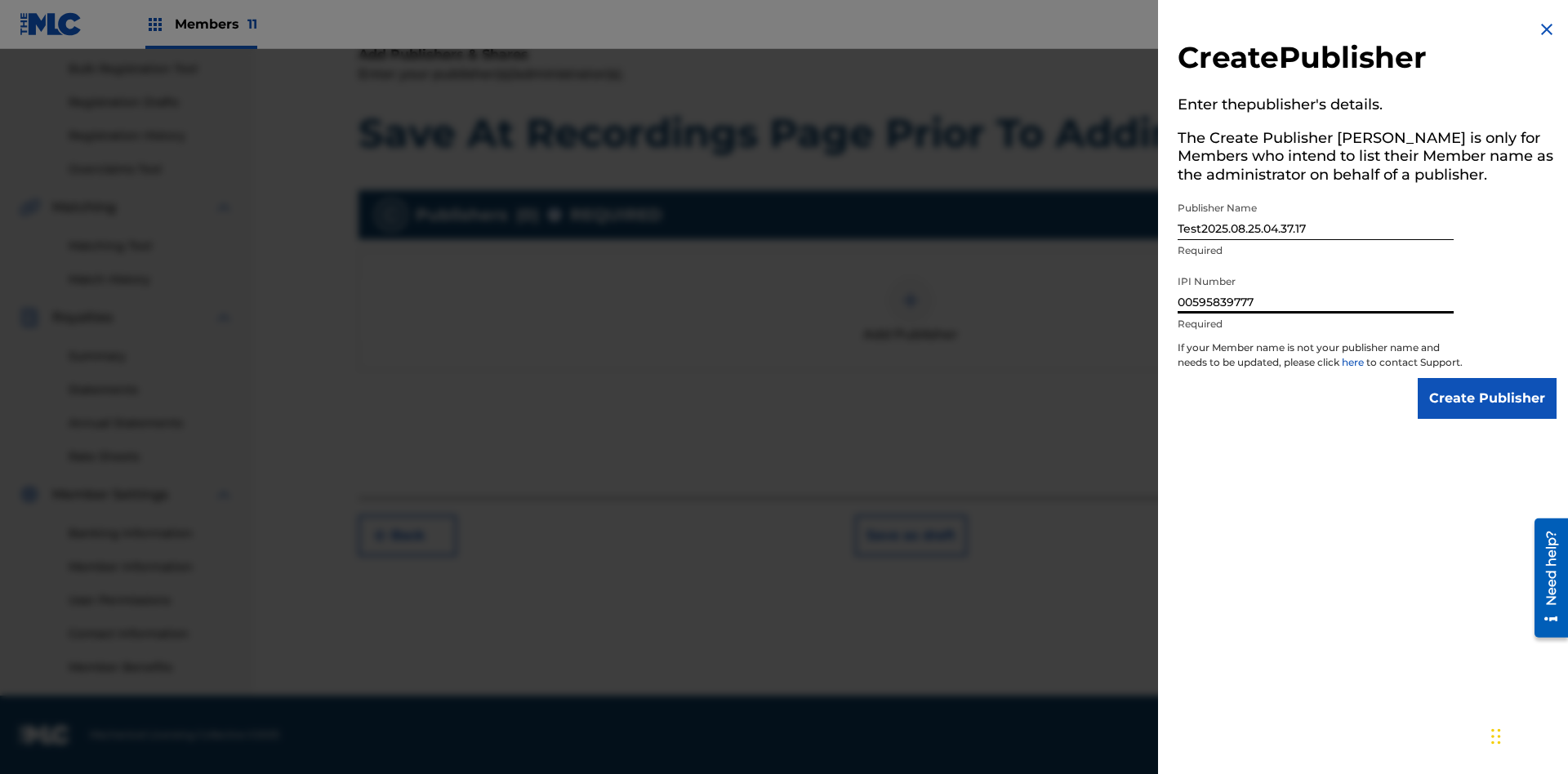
click at [1488, 414] on input "Create Publisher" at bounding box center [1487, 398] width 139 height 41
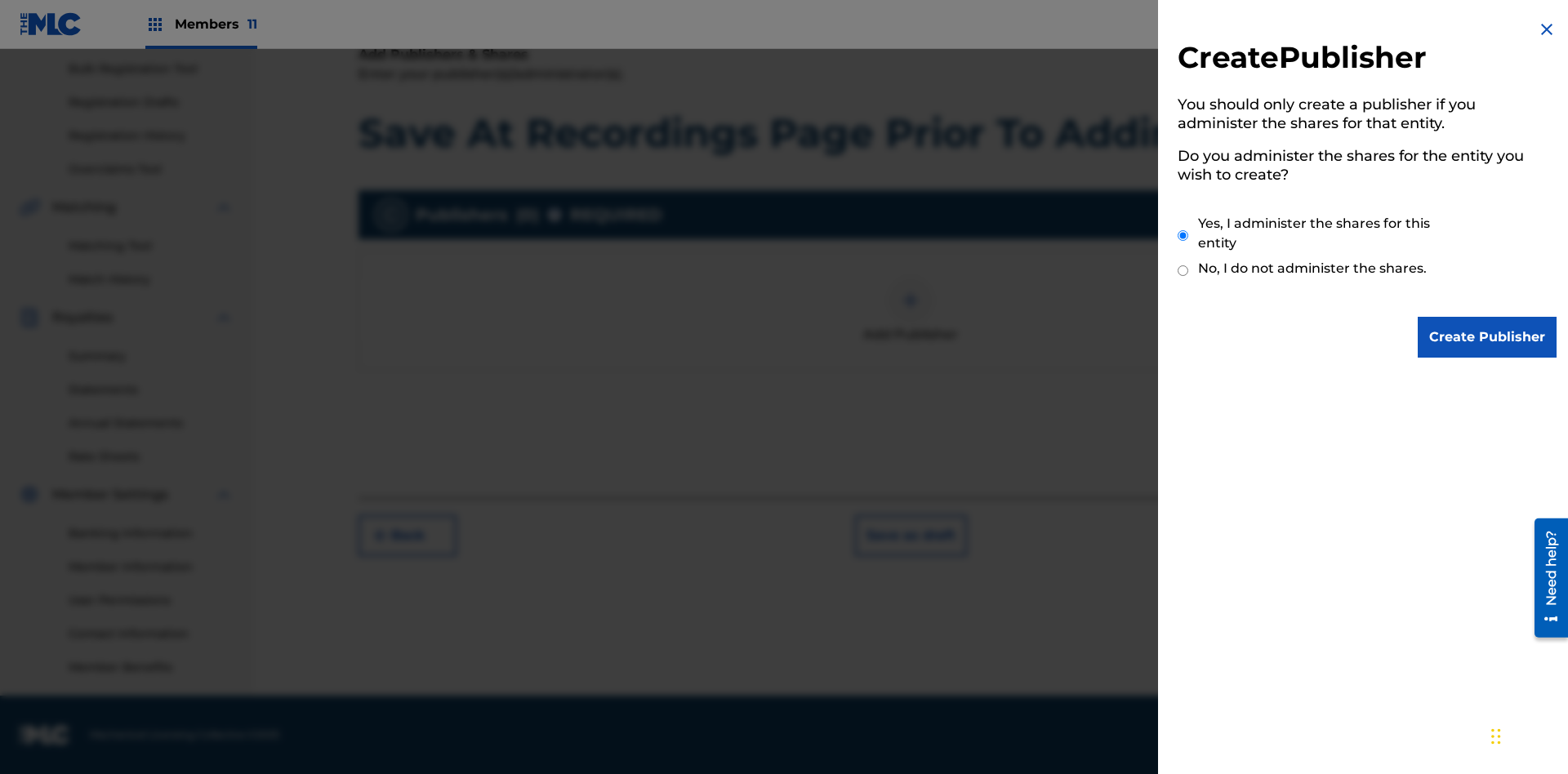
click at [1488, 337] on input "Create Publisher" at bounding box center [1487, 337] width 139 height 41
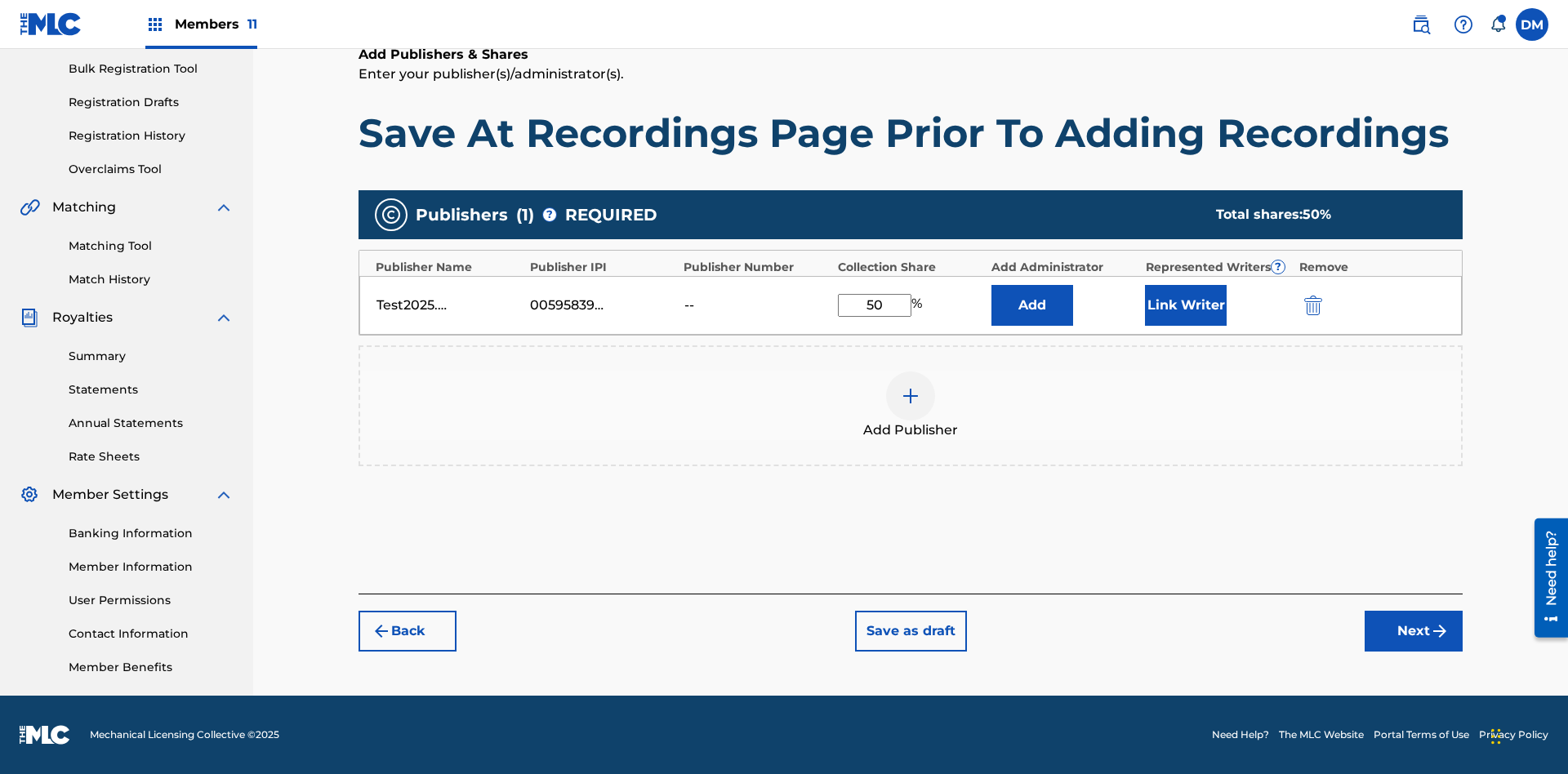
type input "50"
click at [1186, 304] on button "Link Writer" at bounding box center [1185, 305] width 82 height 41
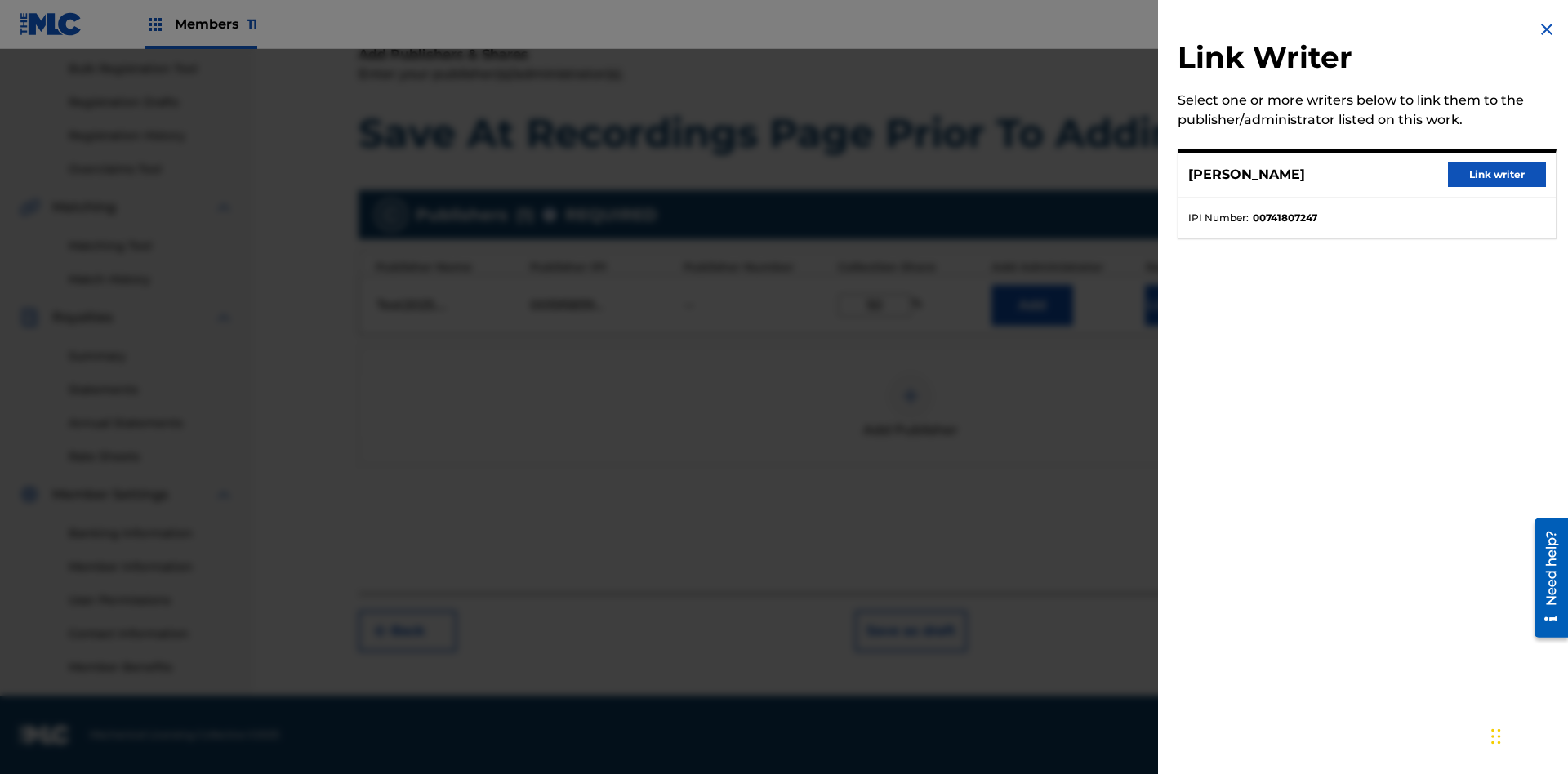
click at [1497, 175] on button "Link writer" at bounding box center [1497, 174] width 98 height 25
click at [1186, 326] on button "Link Writer" at bounding box center [1185, 305] width 82 height 41
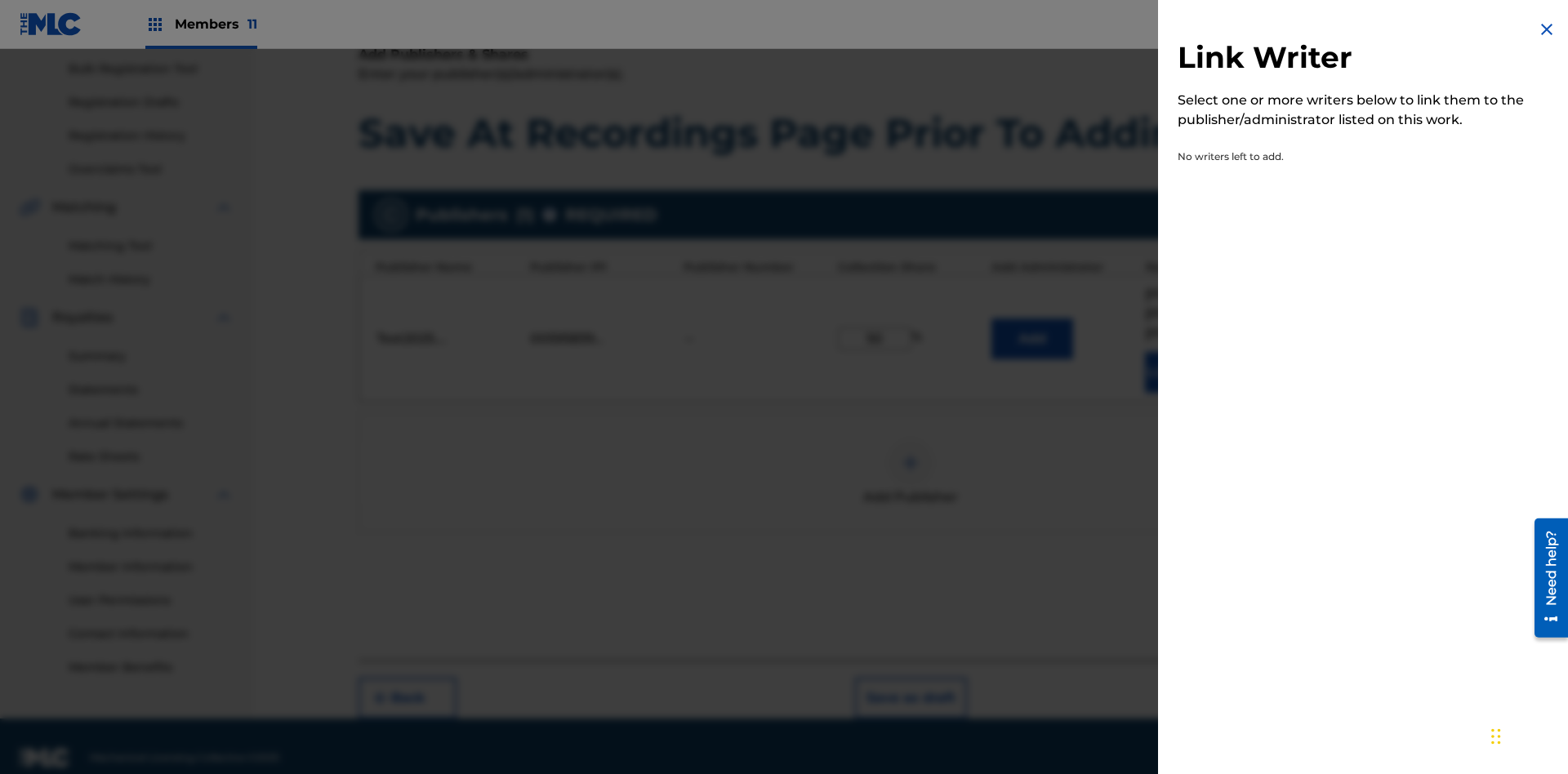
click at [1547, 29] on img at bounding box center [1547, 28] width 19 height 19
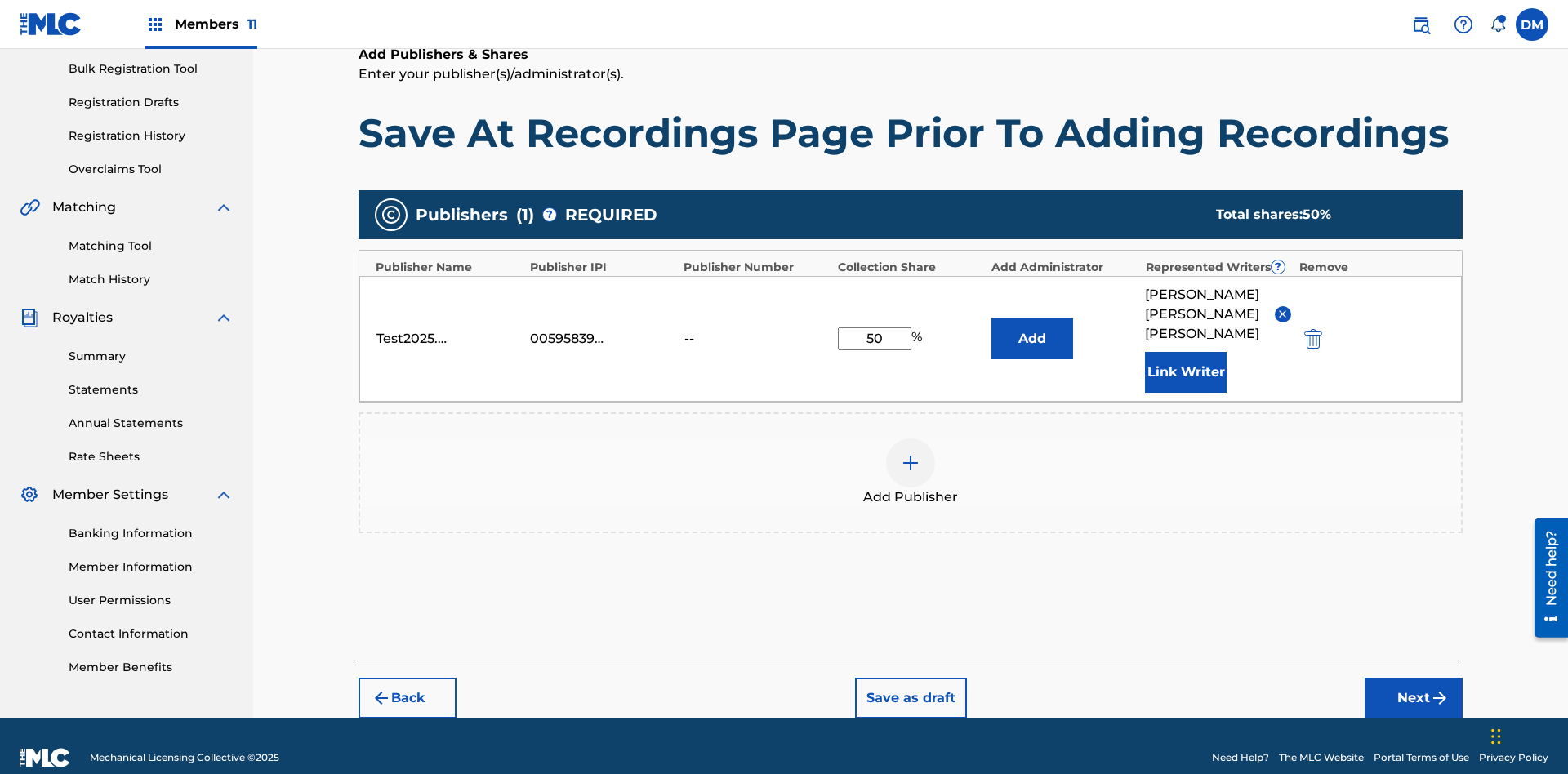
click at [1032, 325] on button "Add" at bounding box center [1032, 338] width 82 height 41
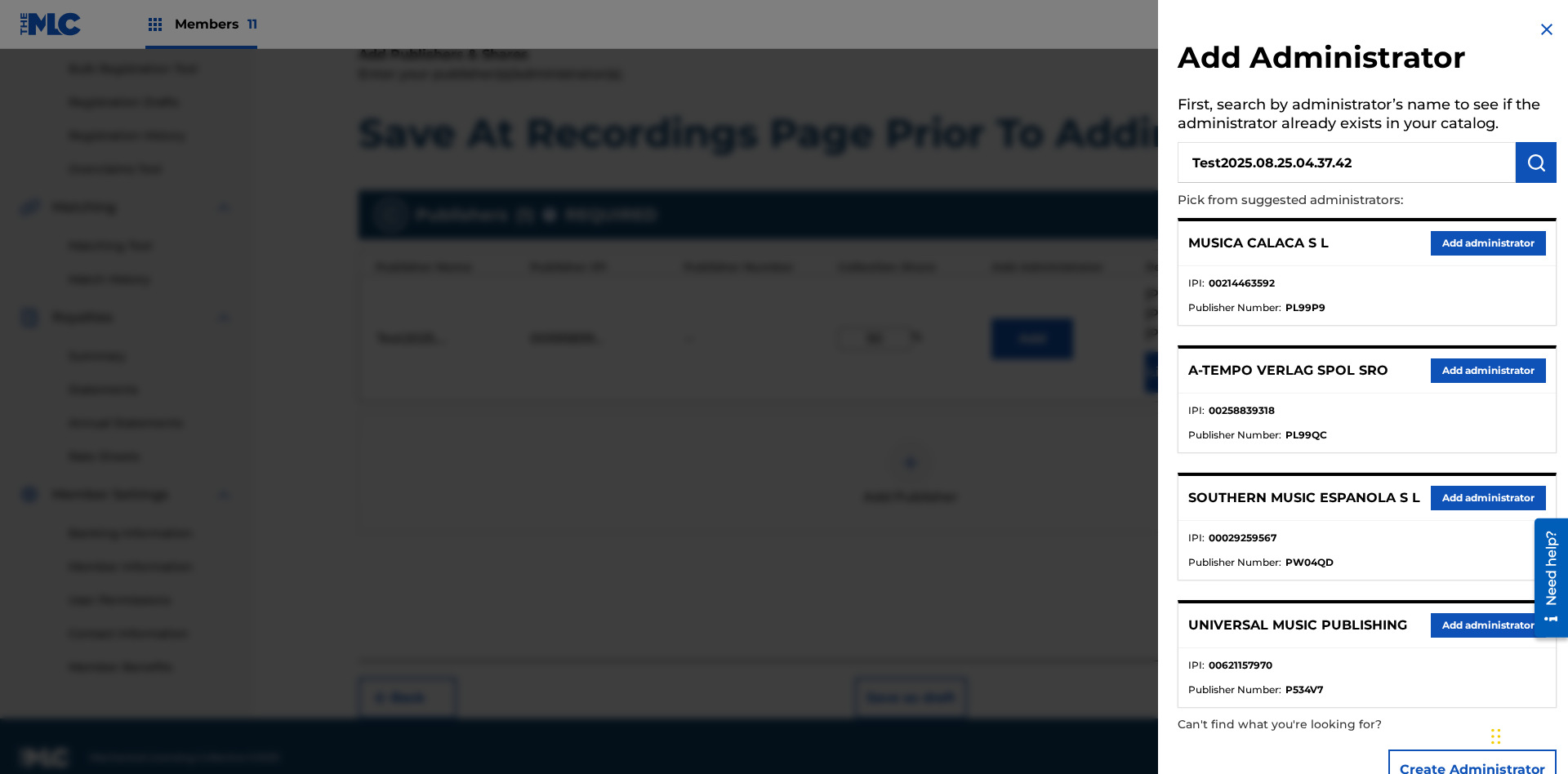
type input "Test2025.08.25.04.37.42"
click at [1537, 162] on img "submit" at bounding box center [1536, 161] width 19 height 19
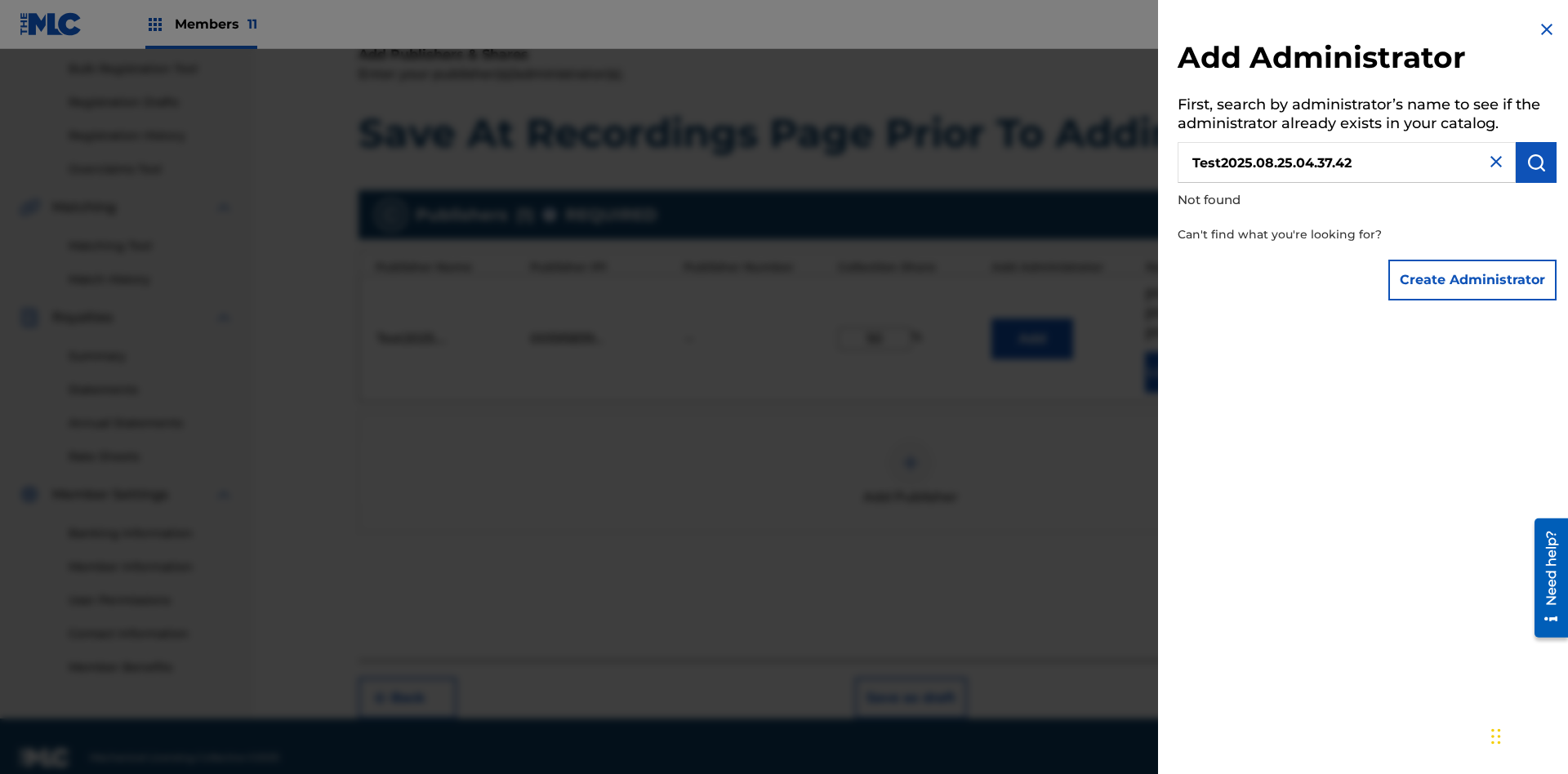
click at [1473, 279] on button "Create Administrator" at bounding box center [1473, 280] width 168 height 41
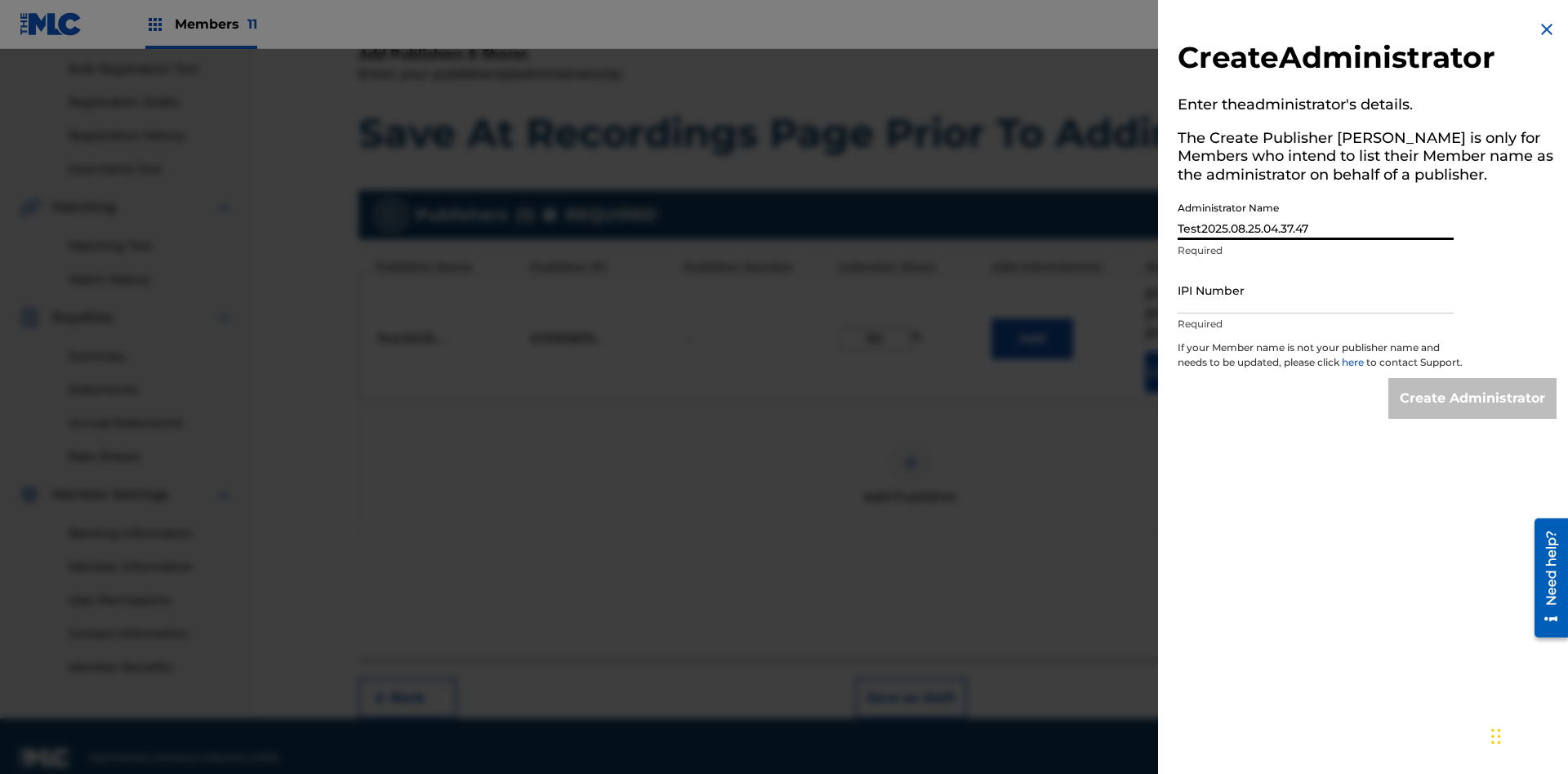
click at [1316, 290] on input "IPI Number" at bounding box center [1316, 290] width 276 height 47
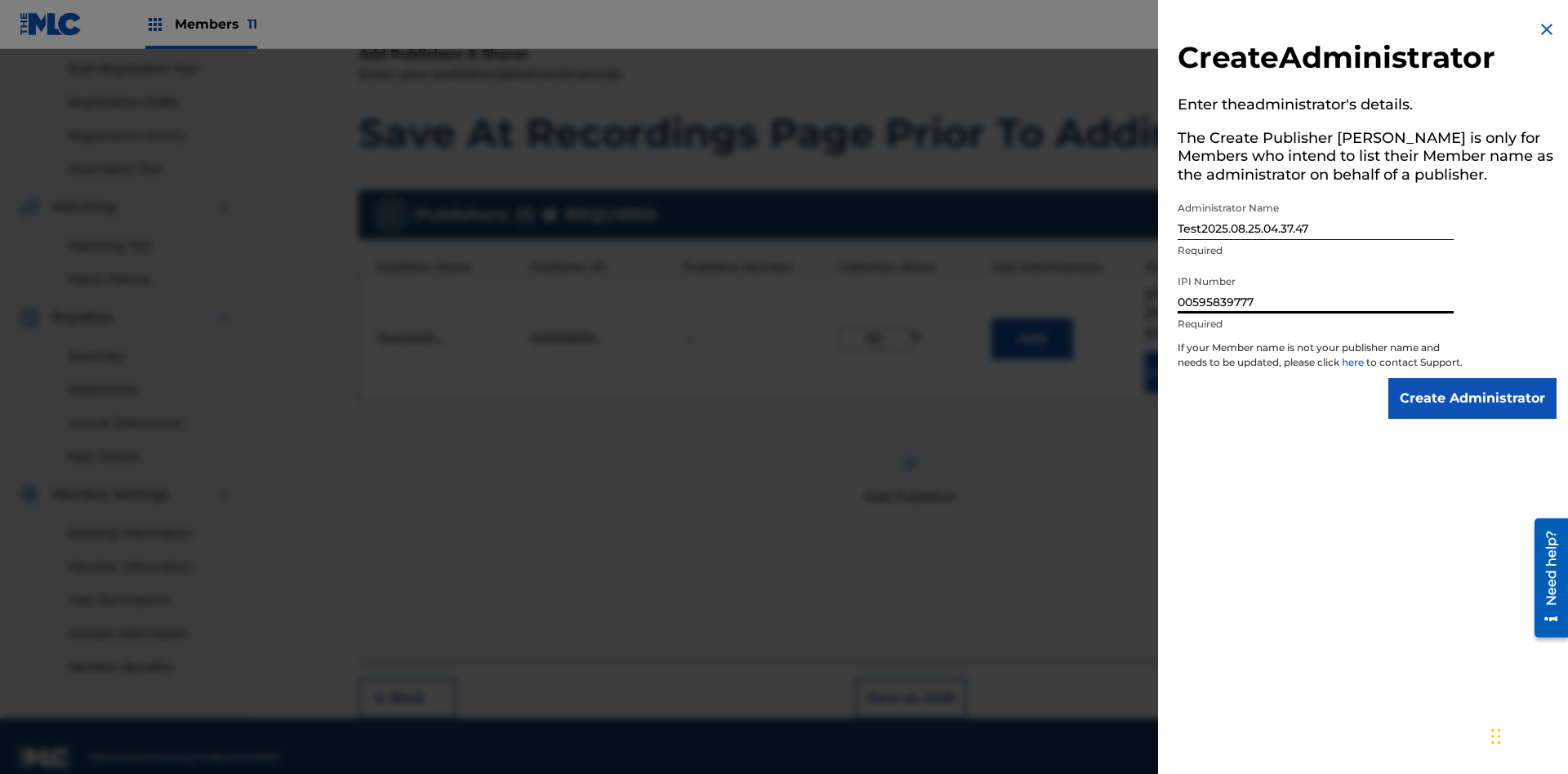
click at [1473, 414] on input "Create Administrator" at bounding box center [1473, 398] width 168 height 41
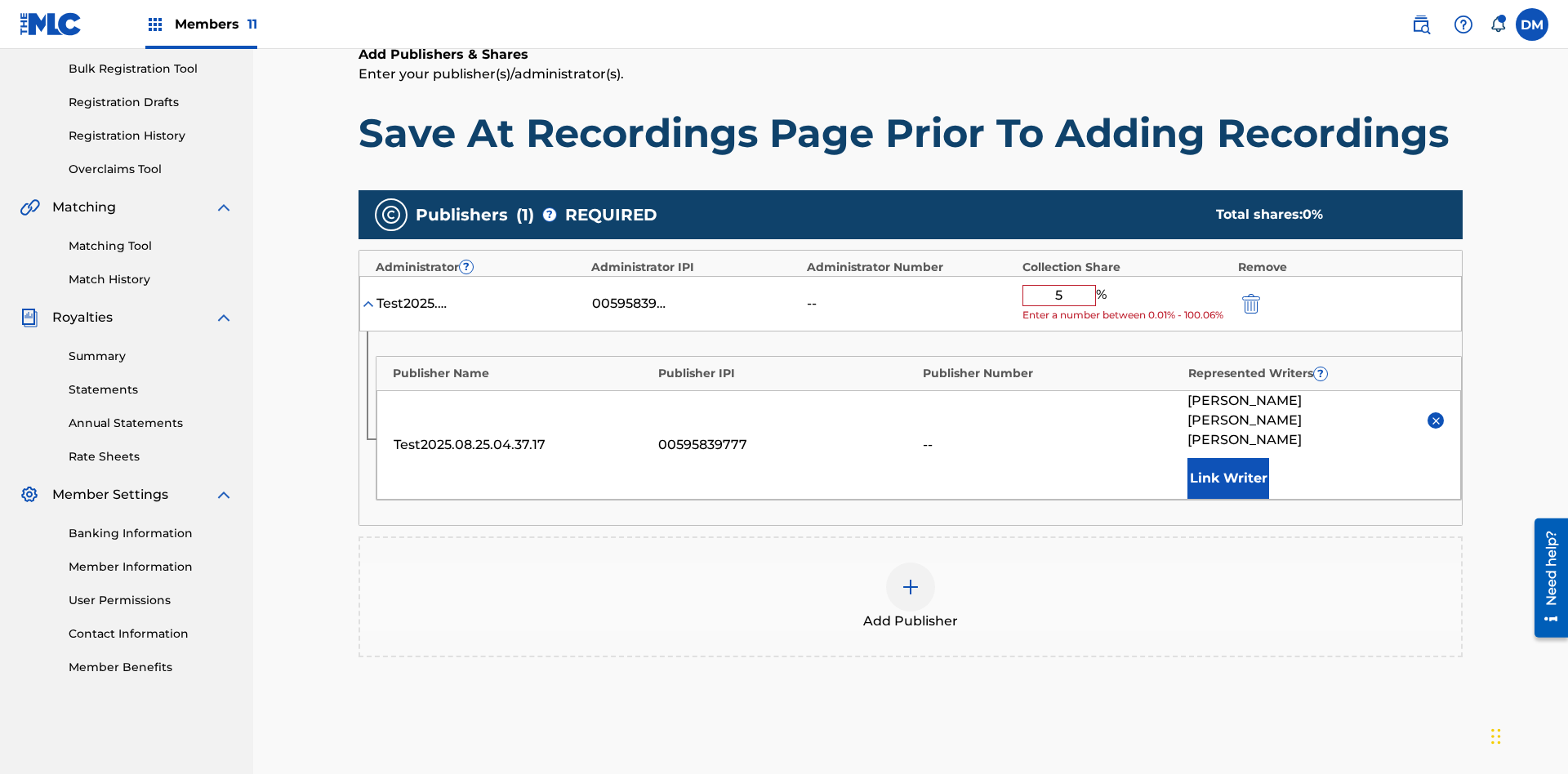
type input "50"
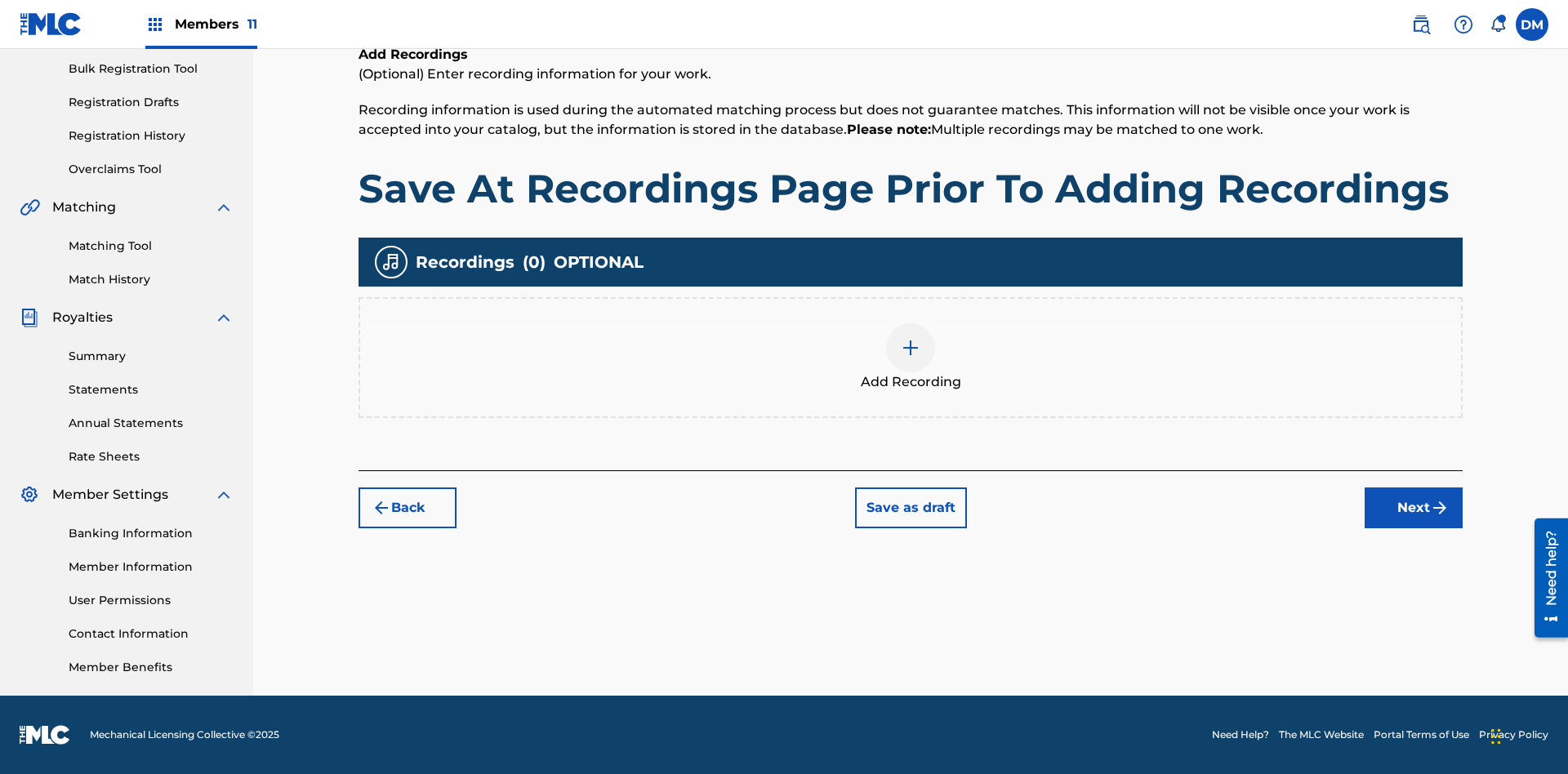
click at [910, 507] on button "Save as draft" at bounding box center [911, 508] width 112 height 41
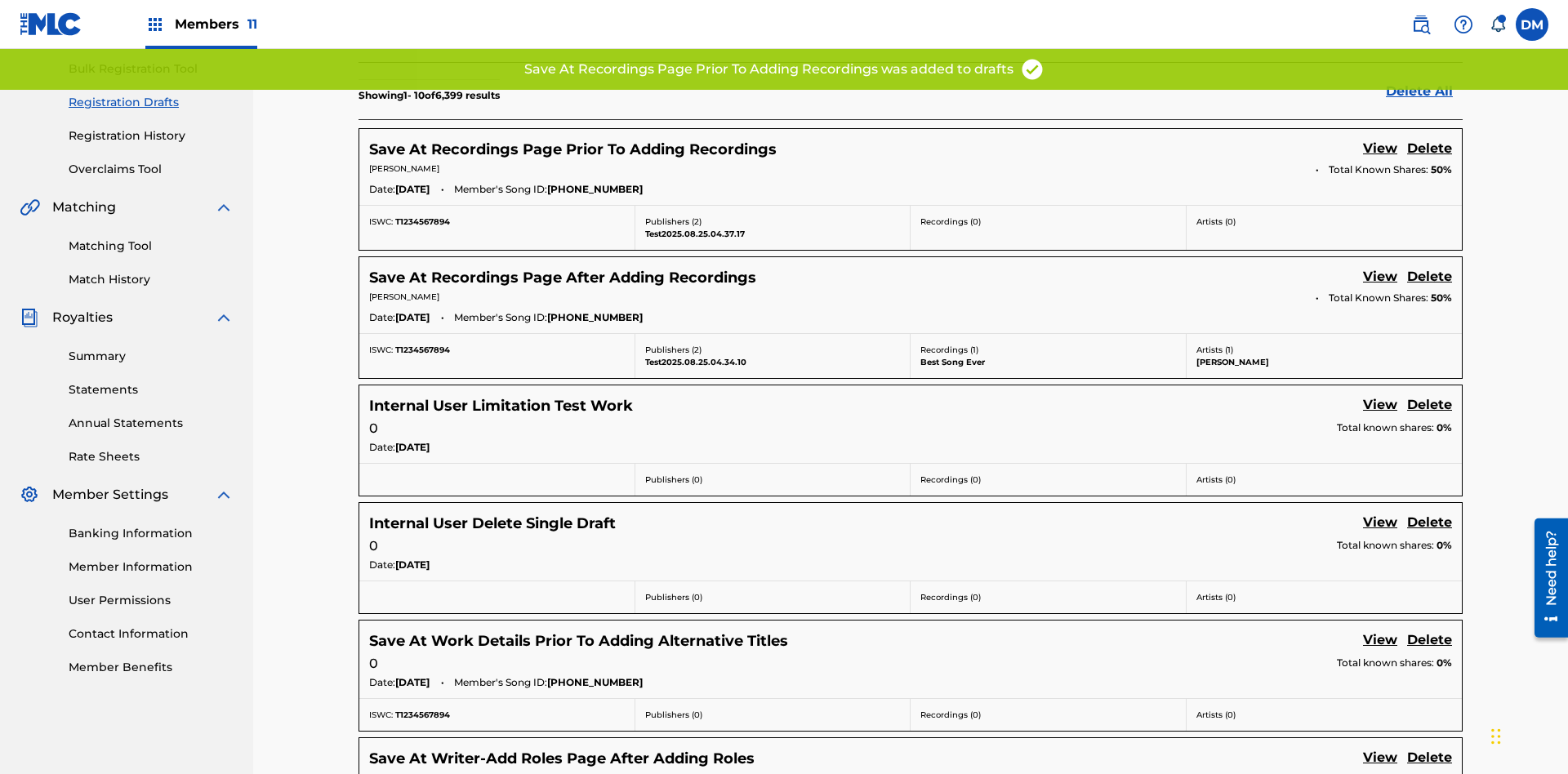
click at [1381, 138] on link "View" at bounding box center [1380, 149] width 34 height 22
